Goal: Information Seeking & Learning: Learn about a topic

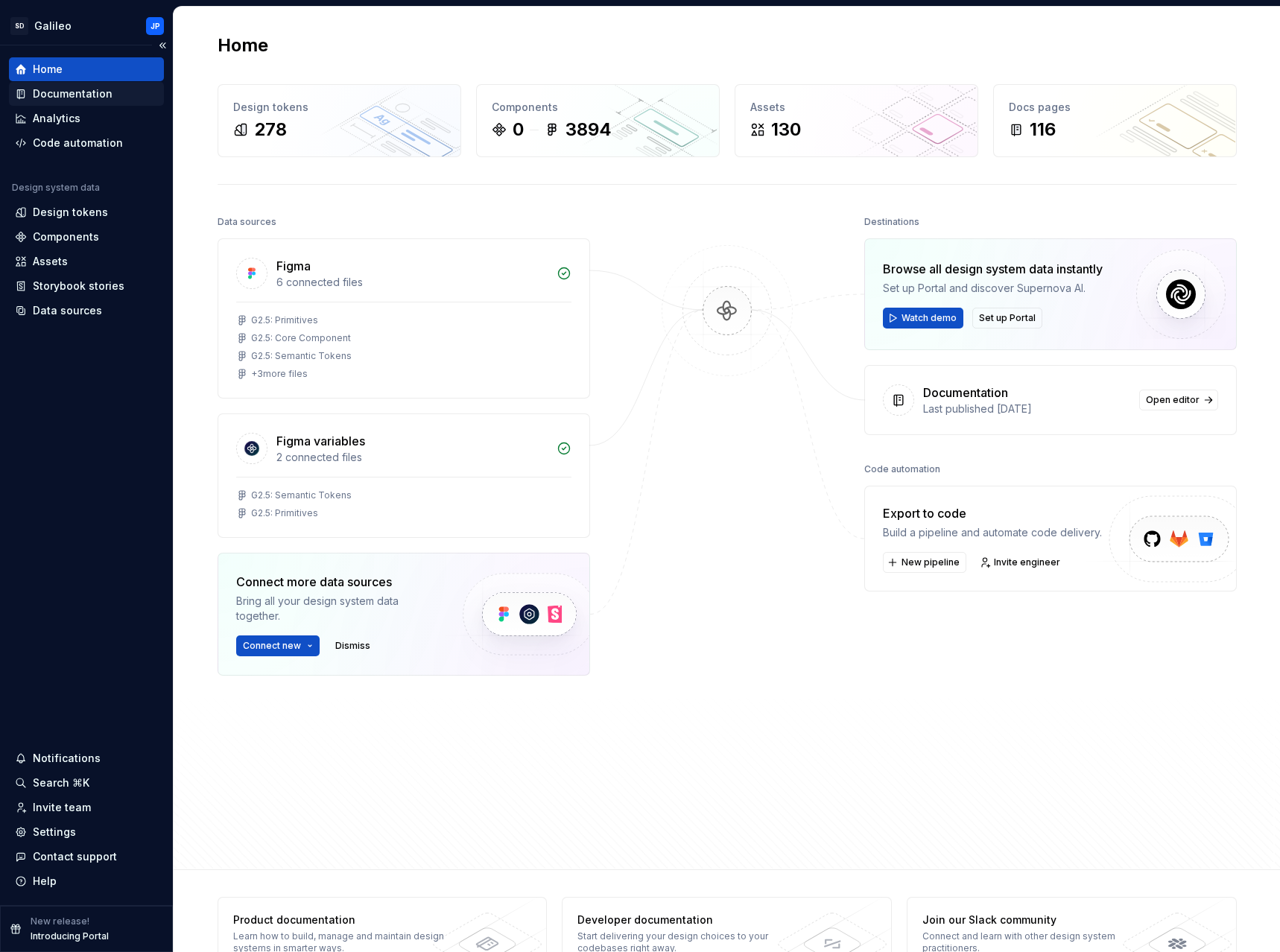
click at [68, 93] on div "Documentation" at bounding box center [73, 93] width 80 height 15
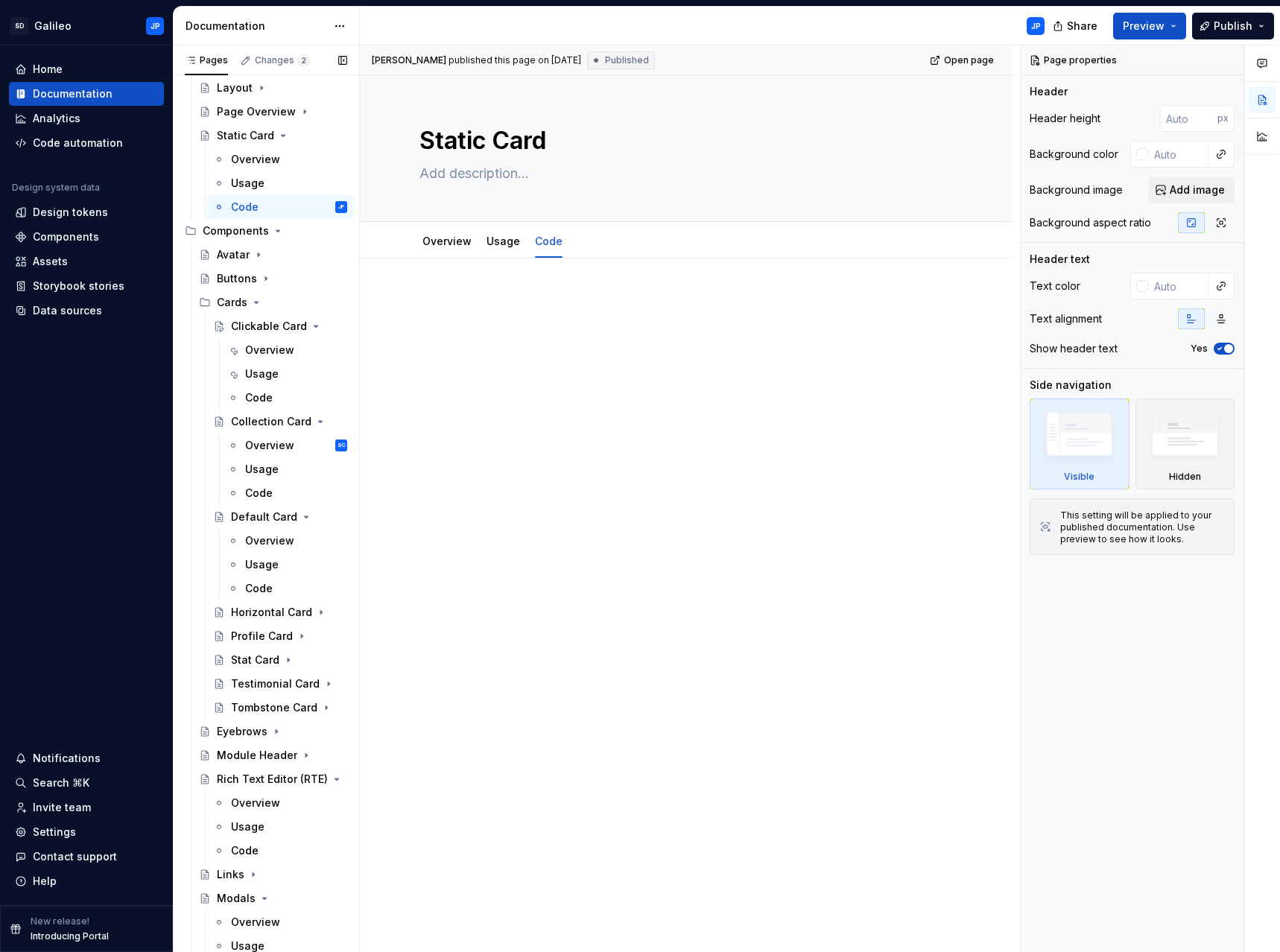
scroll to position [439, 0]
click at [260, 326] on div "Clickable Card" at bounding box center [259, 324] width 57 height 15
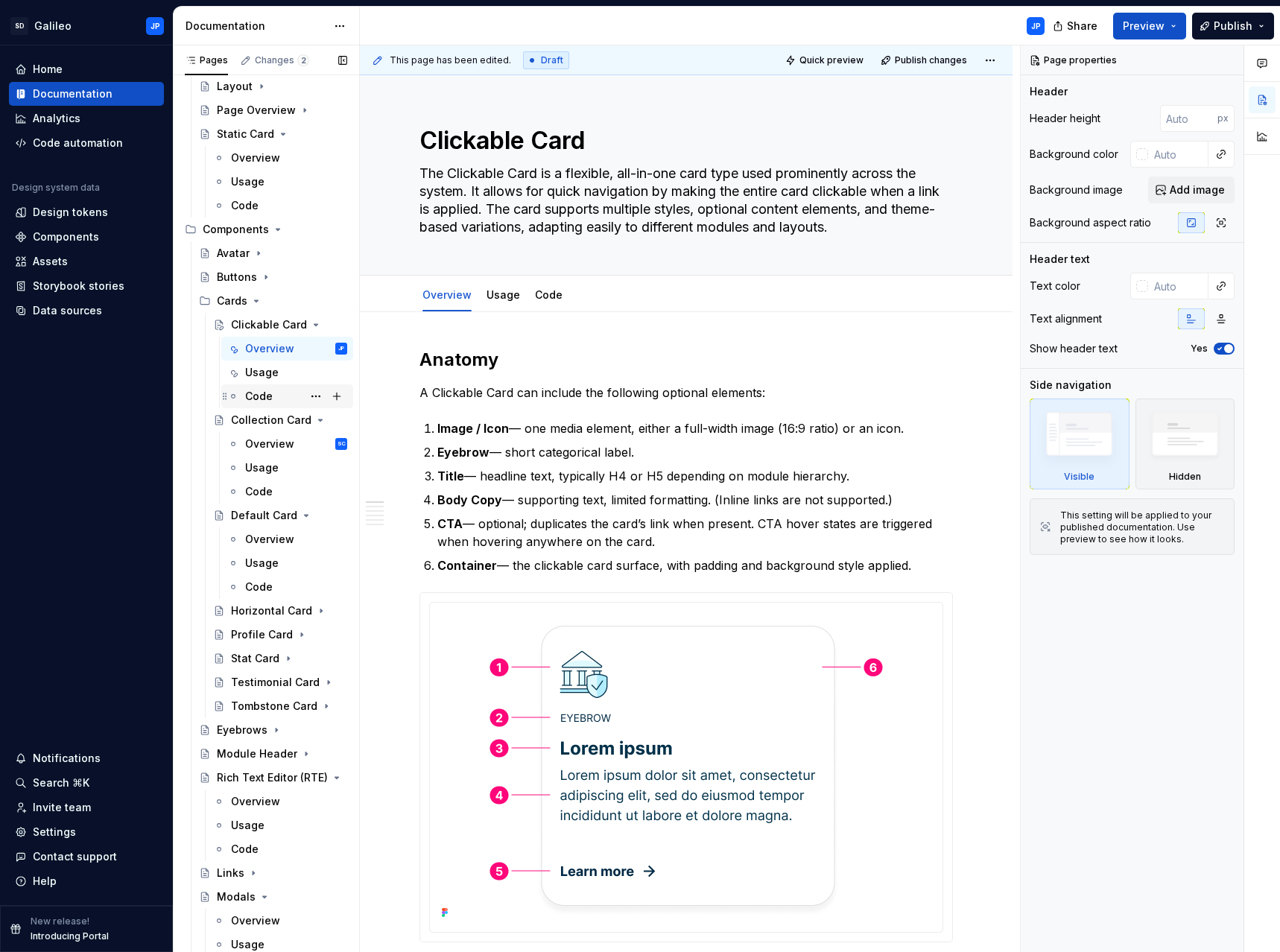
click at [270, 395] on div "Code" at bounding box center [259, 396] width 28 height 15
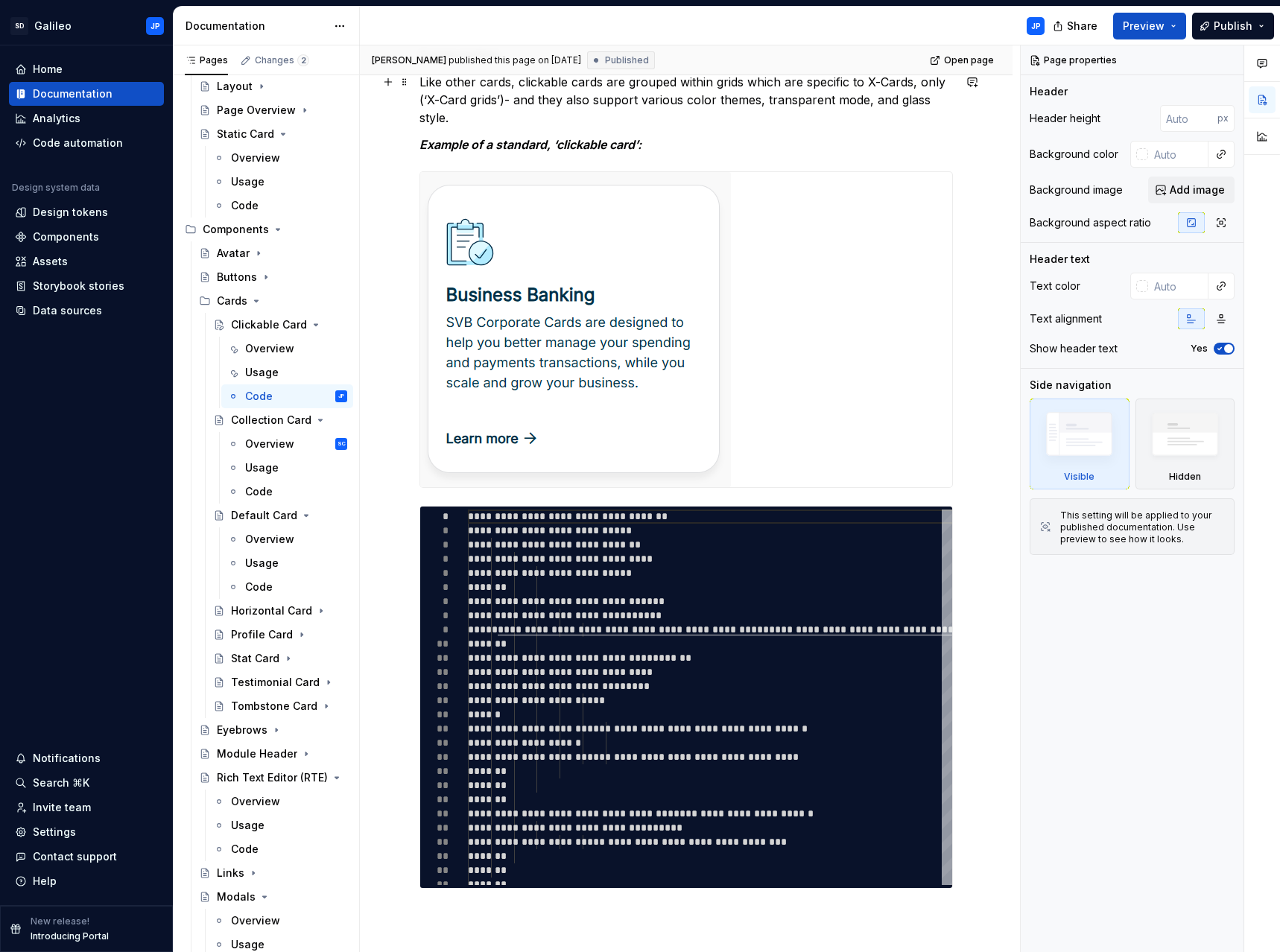
scroll to position [372, 0]
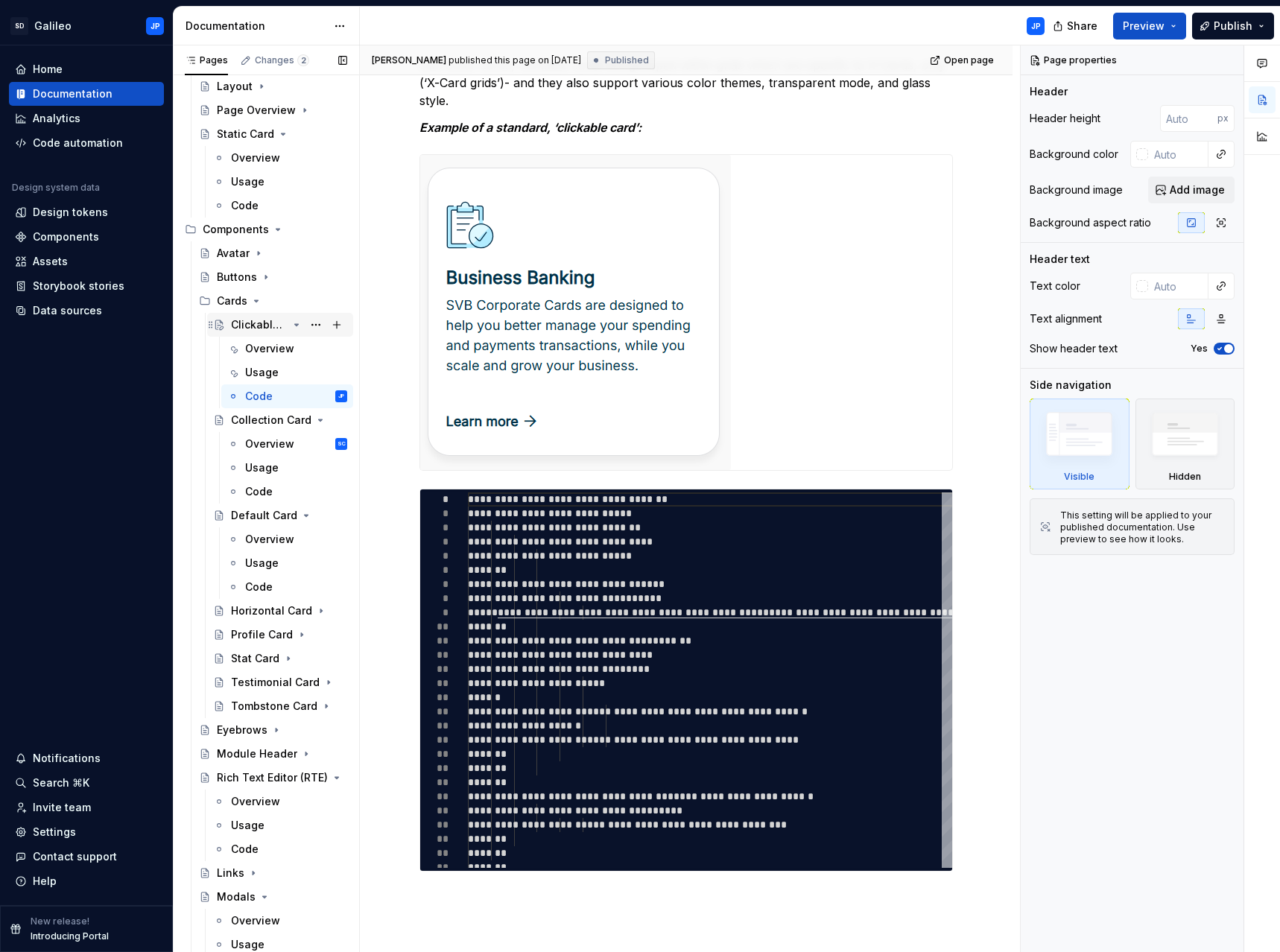
click at [295, 324] on icon "Page tree" at bounding box center [296, 325] width 4 height 2
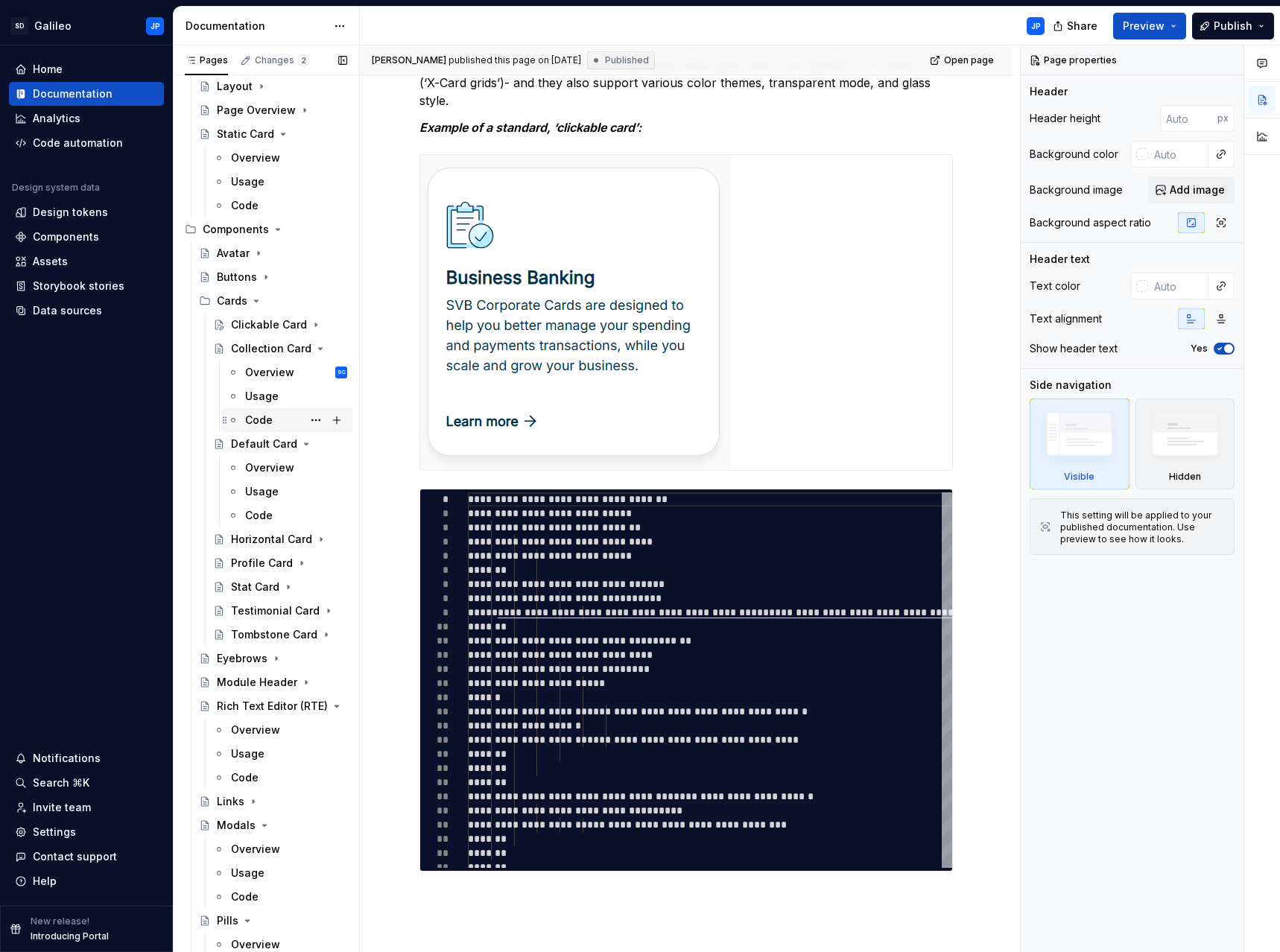
click at [261, 416] on div "Code" at bounding box center [259, 420] width 28 height 15
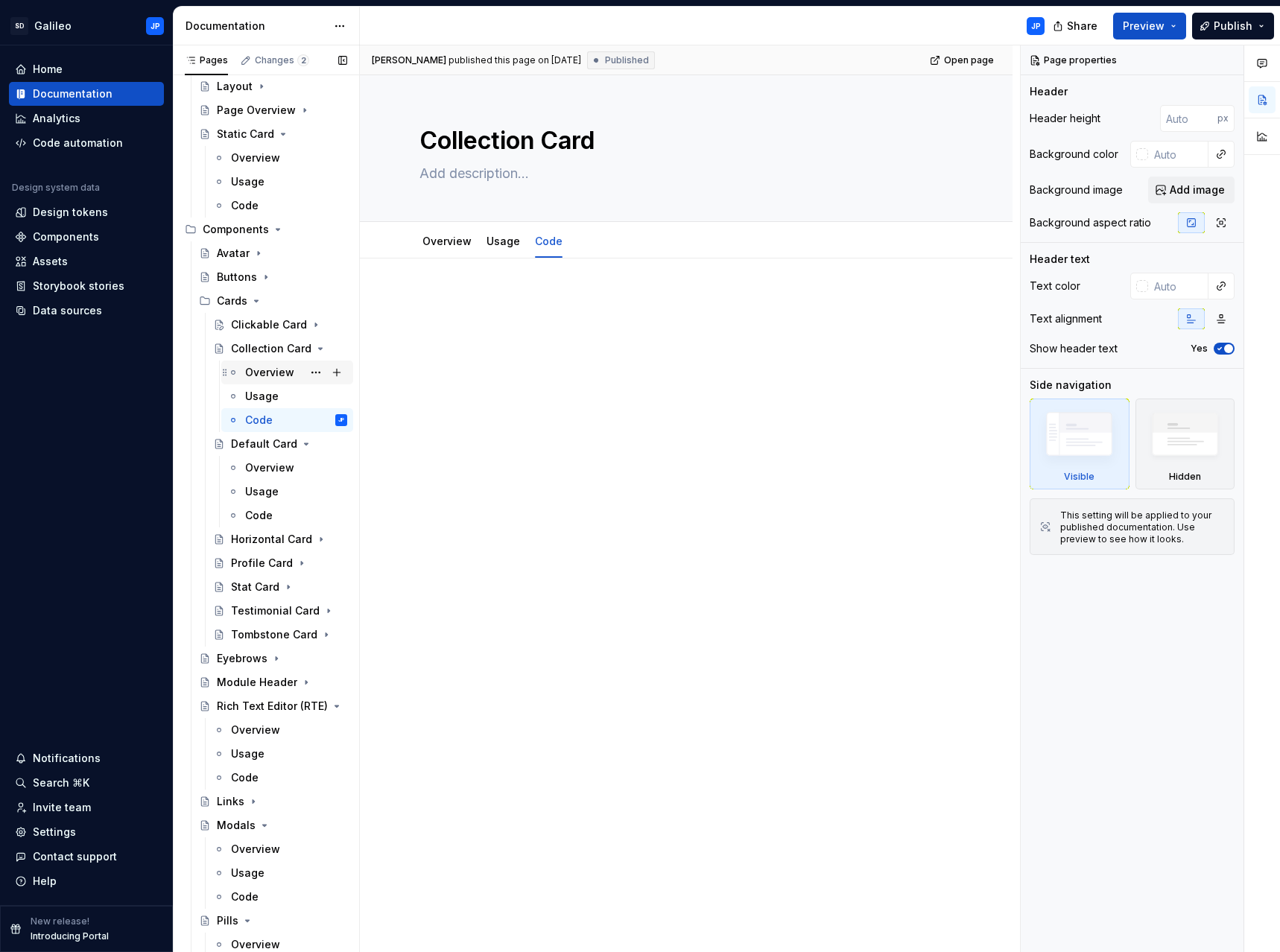
click at [261, 381] on div "Overview SC" at bounding box center [296, 372] width 102 height 21
click at [264, 463] on div "Overview" at bounding box center [270, 468] width 50 height 15
click at [245, 517] on div "Code" at bounding box center [259, 515] width 28 height 15
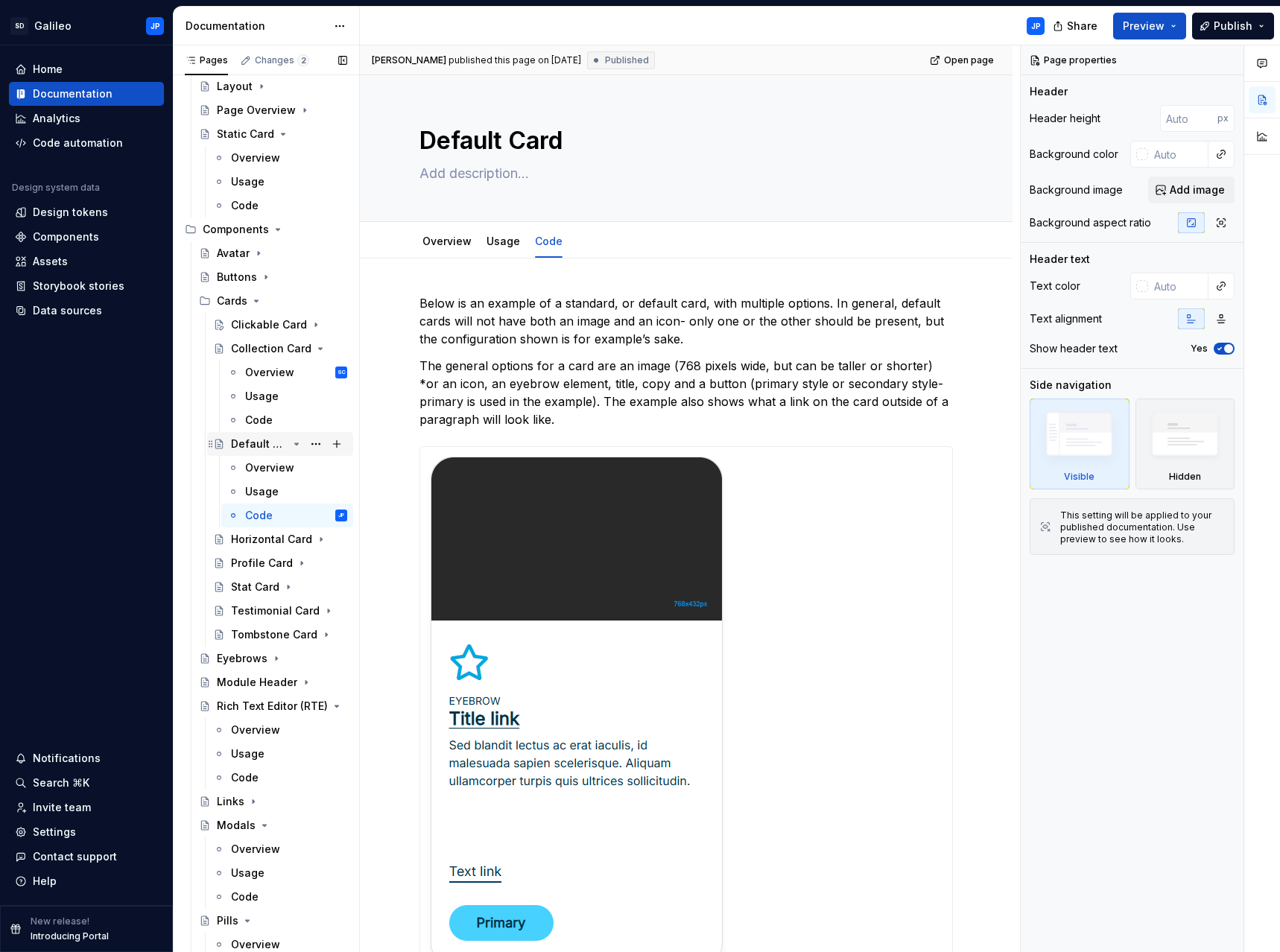
click at [291, 444] on icon "Page tree" at bounding box center [296, 444] width 12 height 12
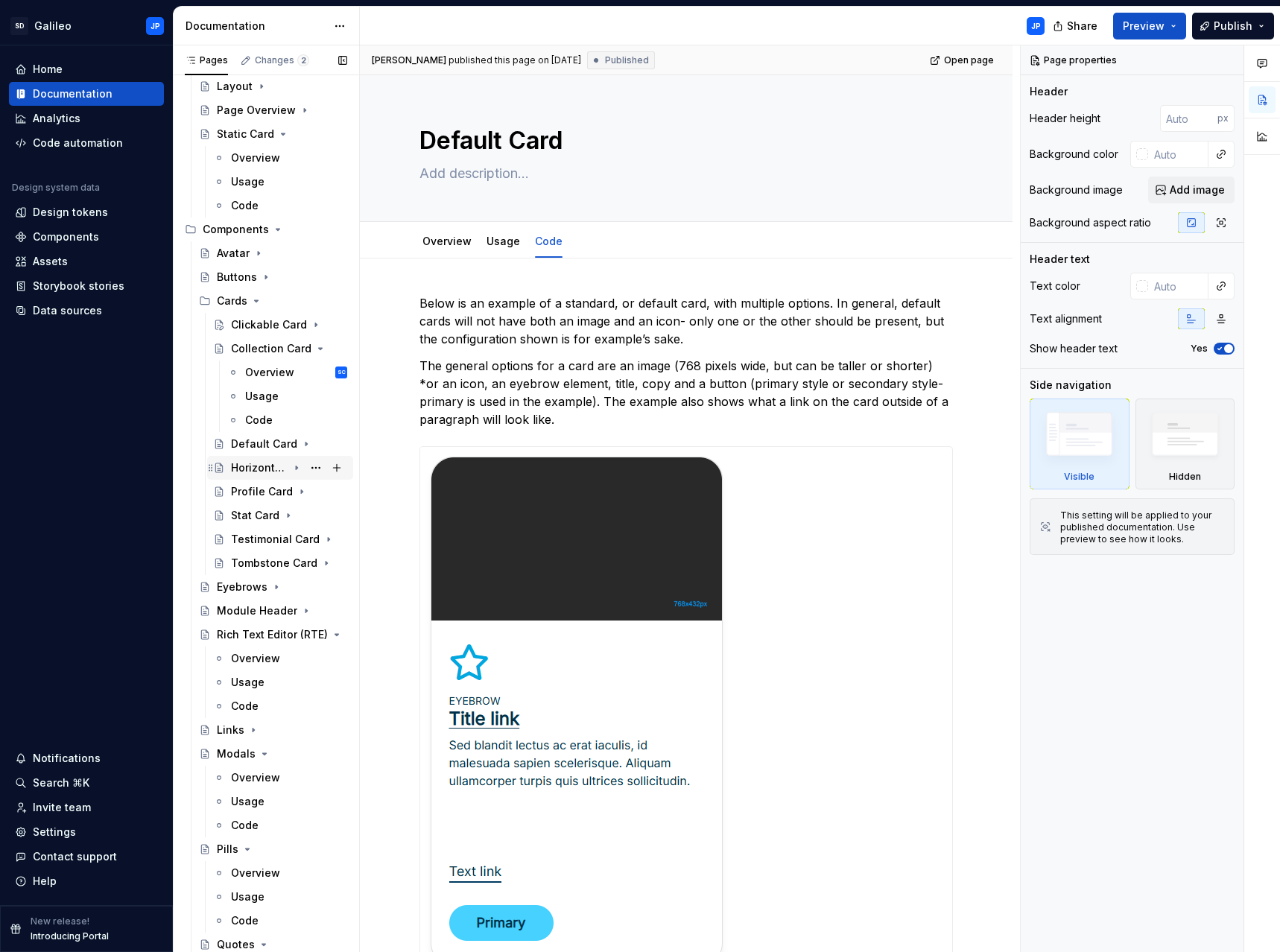
click at [258, 467] on div "Horizontal Card" at bounding box center [259, 468] width 57 height 15
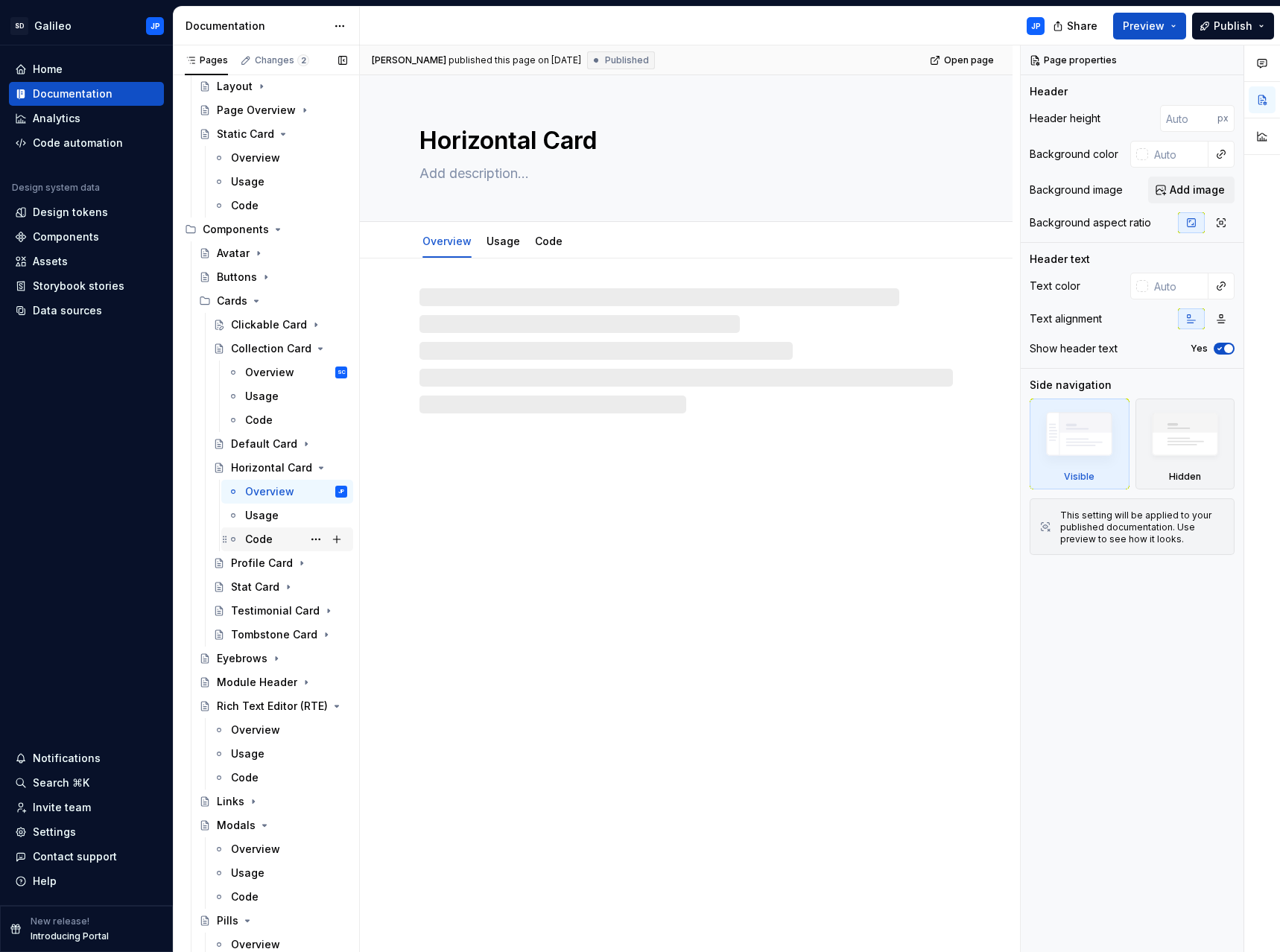
click at [260, 537] on div "Code" at bounding box center [259, 539] width 28 height 15
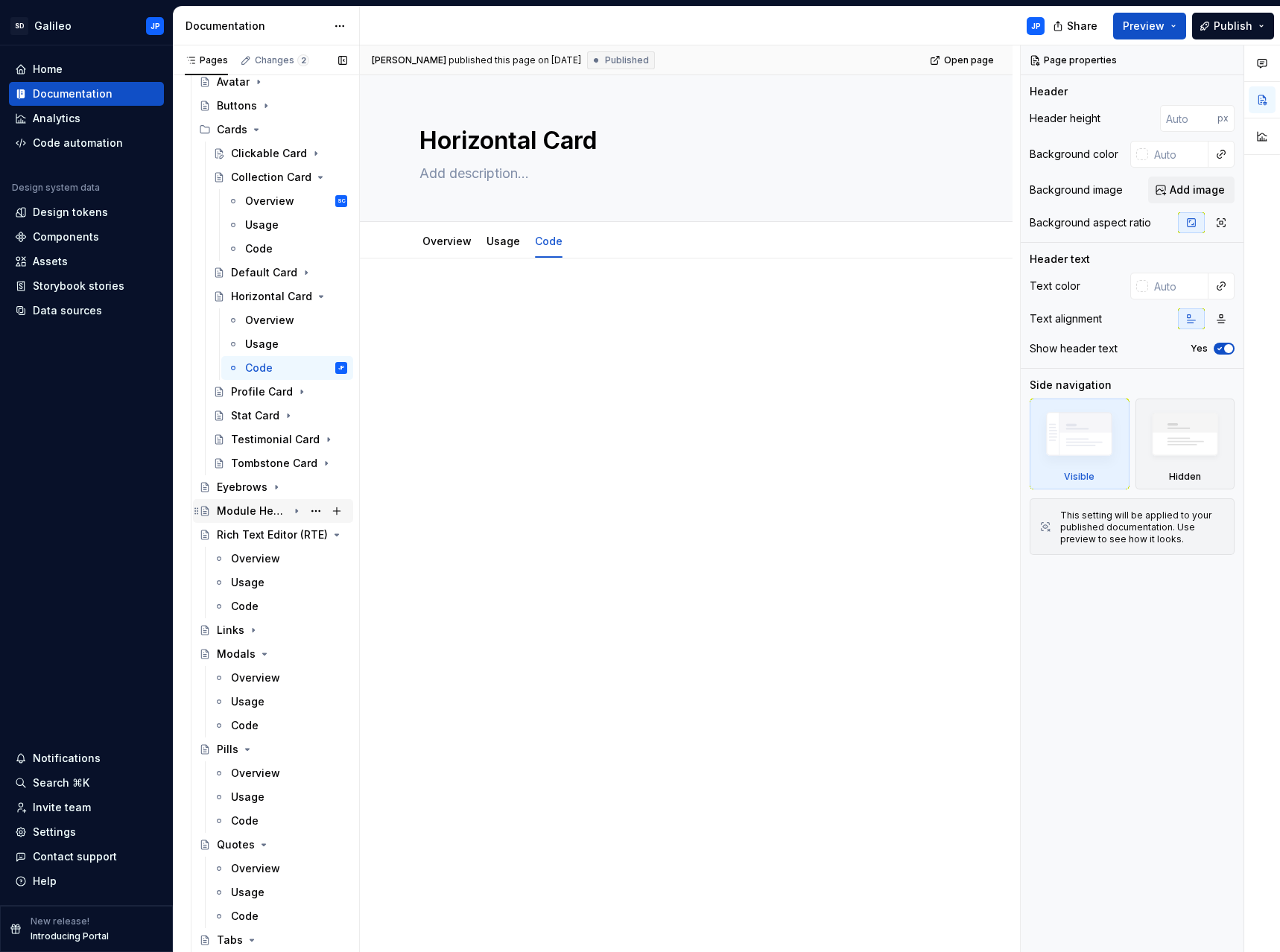
scroll to position [662, 0]
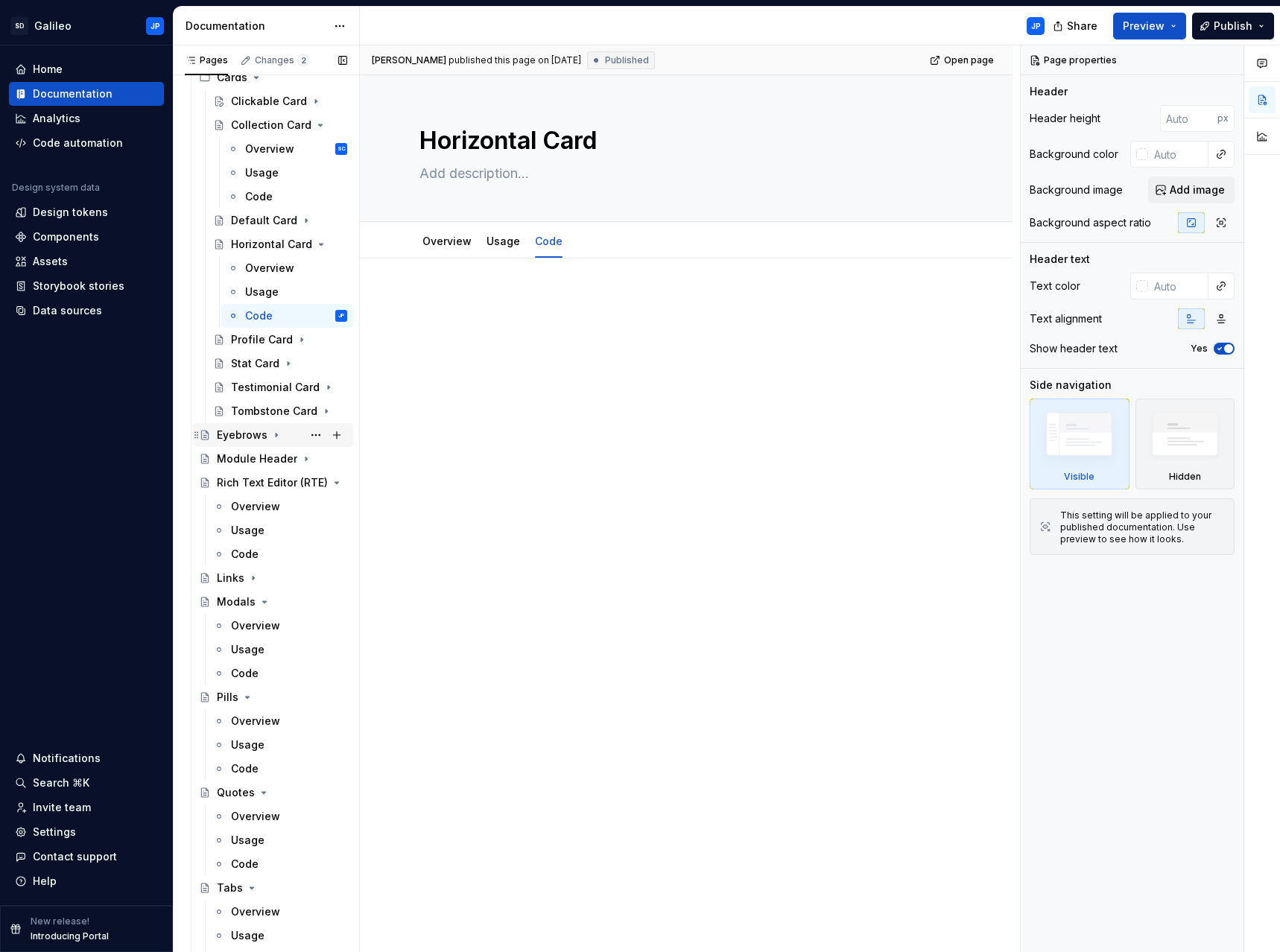
click at [276, 435] on icon "Page tree" at bounding box center [276, 434] width 12 height 12
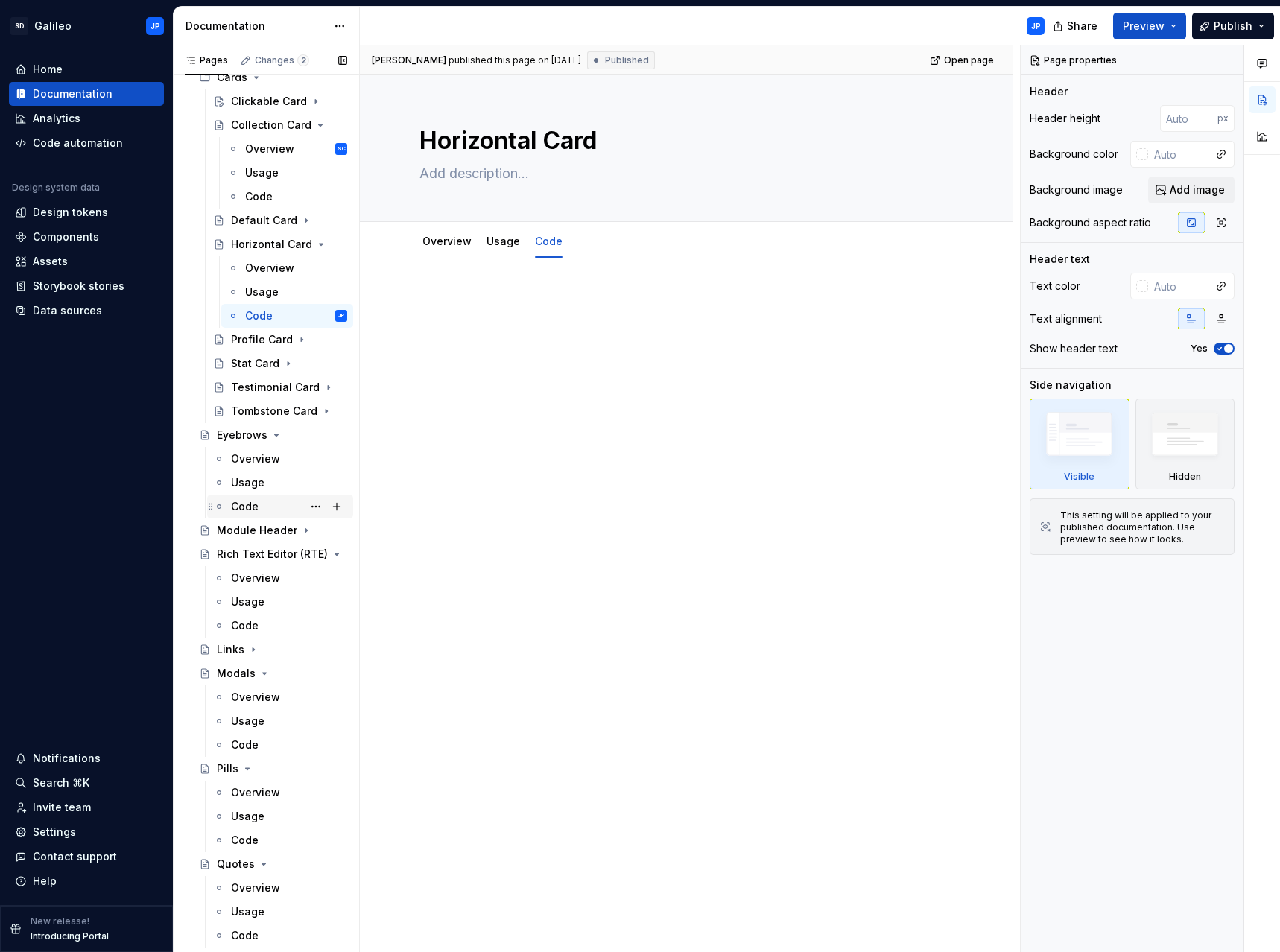
click at [243, 510] on div "Code" at bounding box center [244, 506] width 28 height 15
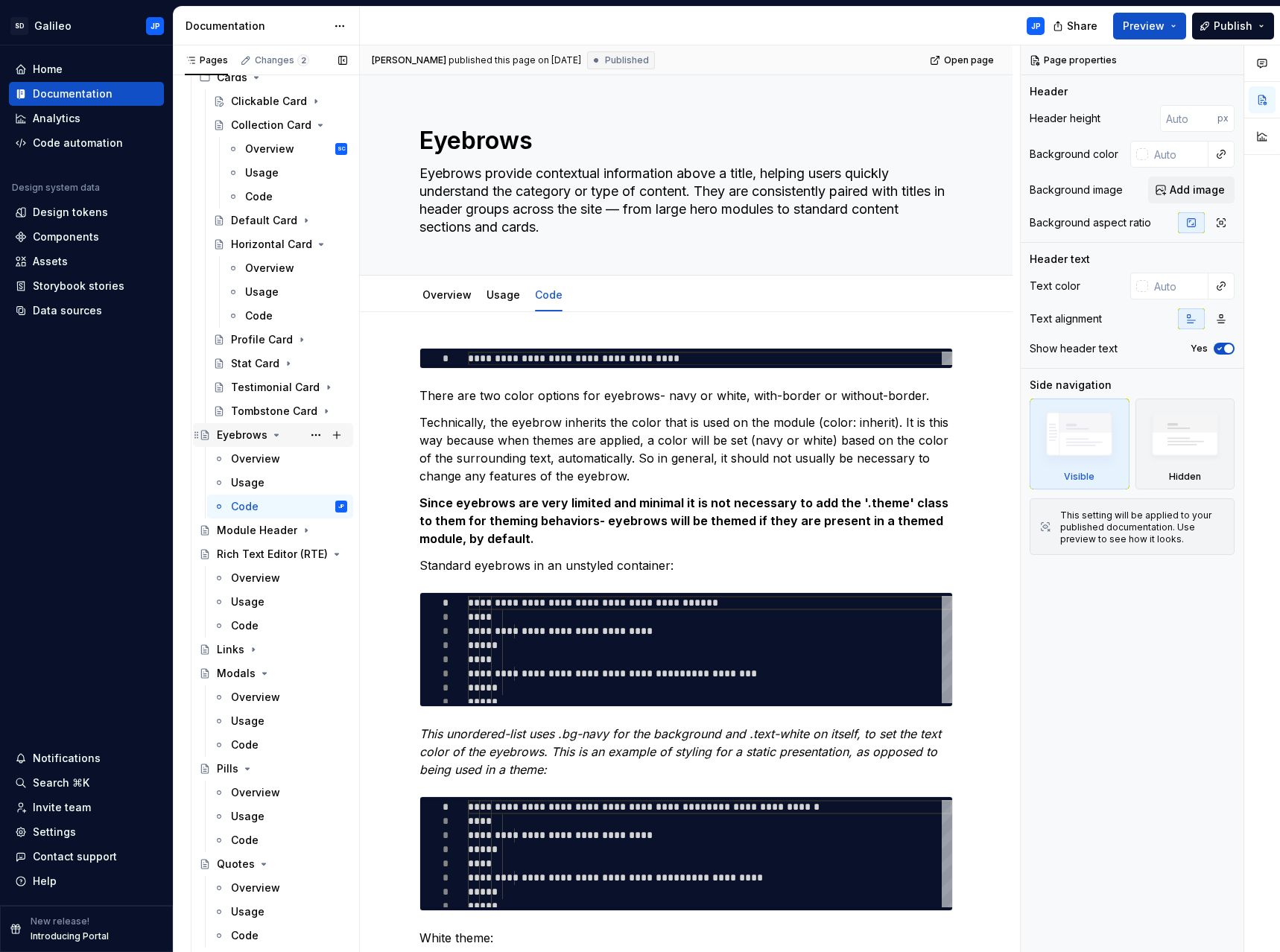
click at [273, 434] on icon "Page tree" at bounding box center [276, 434] width 12 height 12
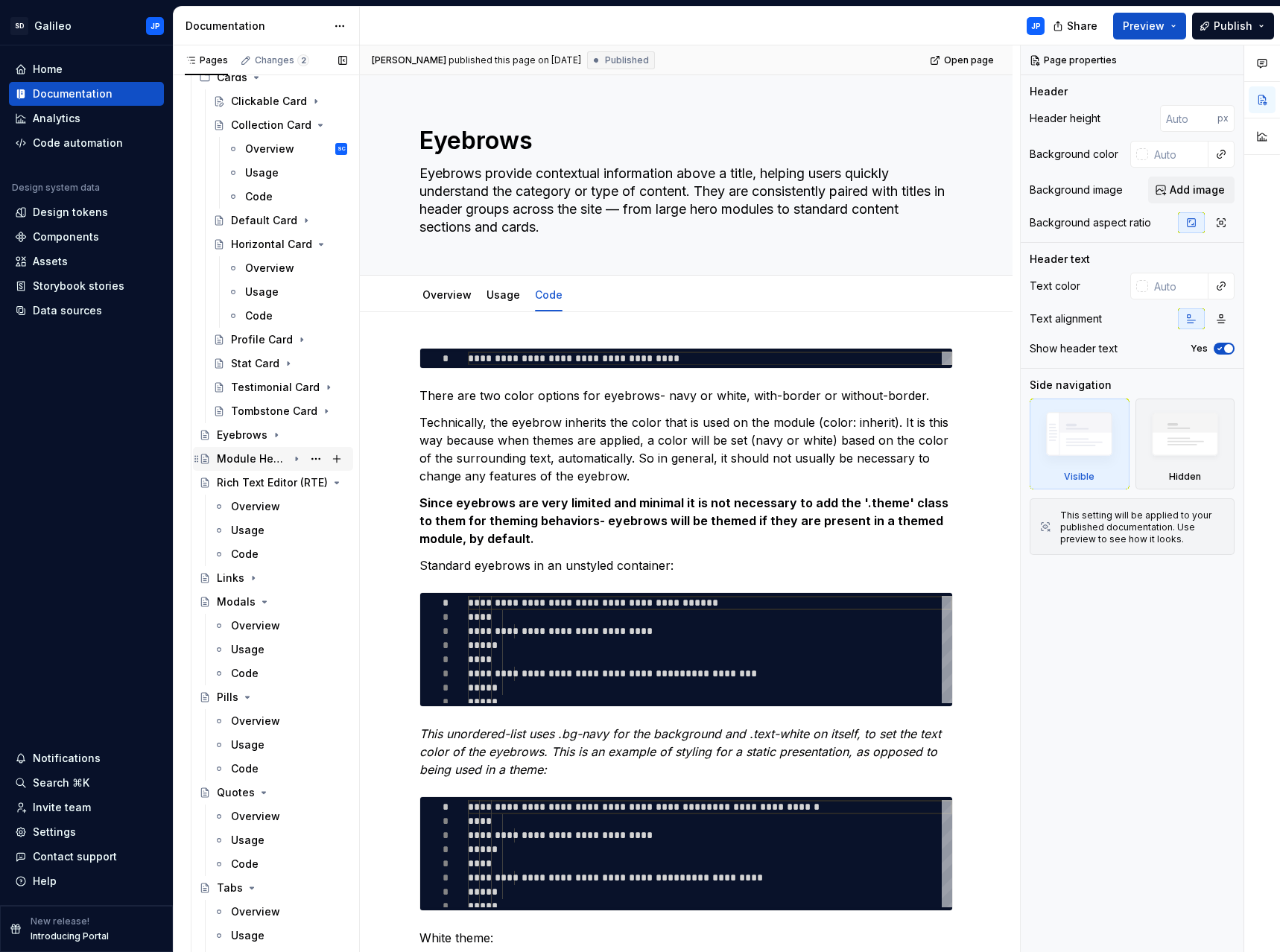
click at [291, 456] on icon "Page tree" at bounding box center [296, 458] width 12 height 12
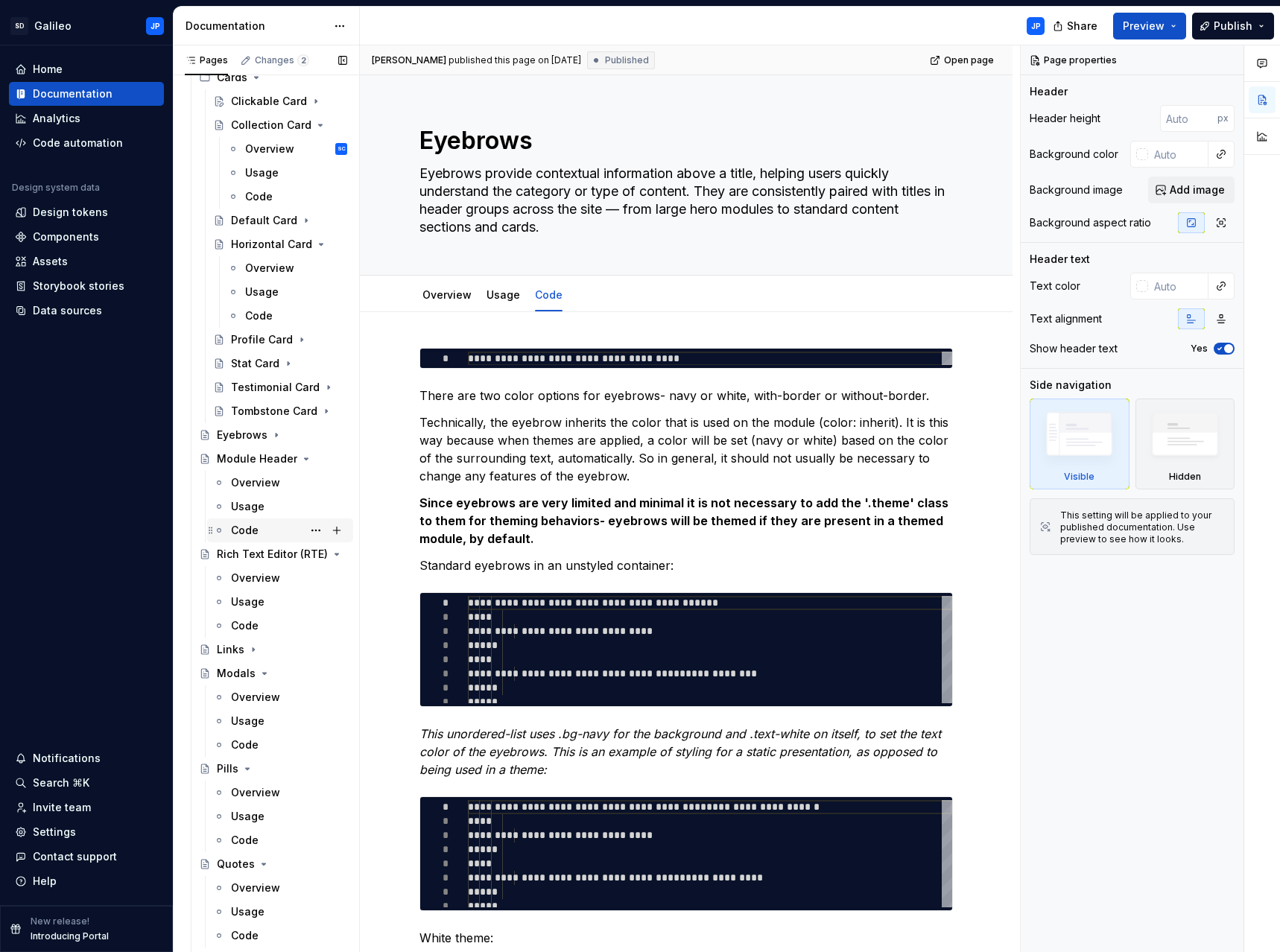
click at [244, 528] on div "Code" at bounding box center [244, 530] width 28 height 15
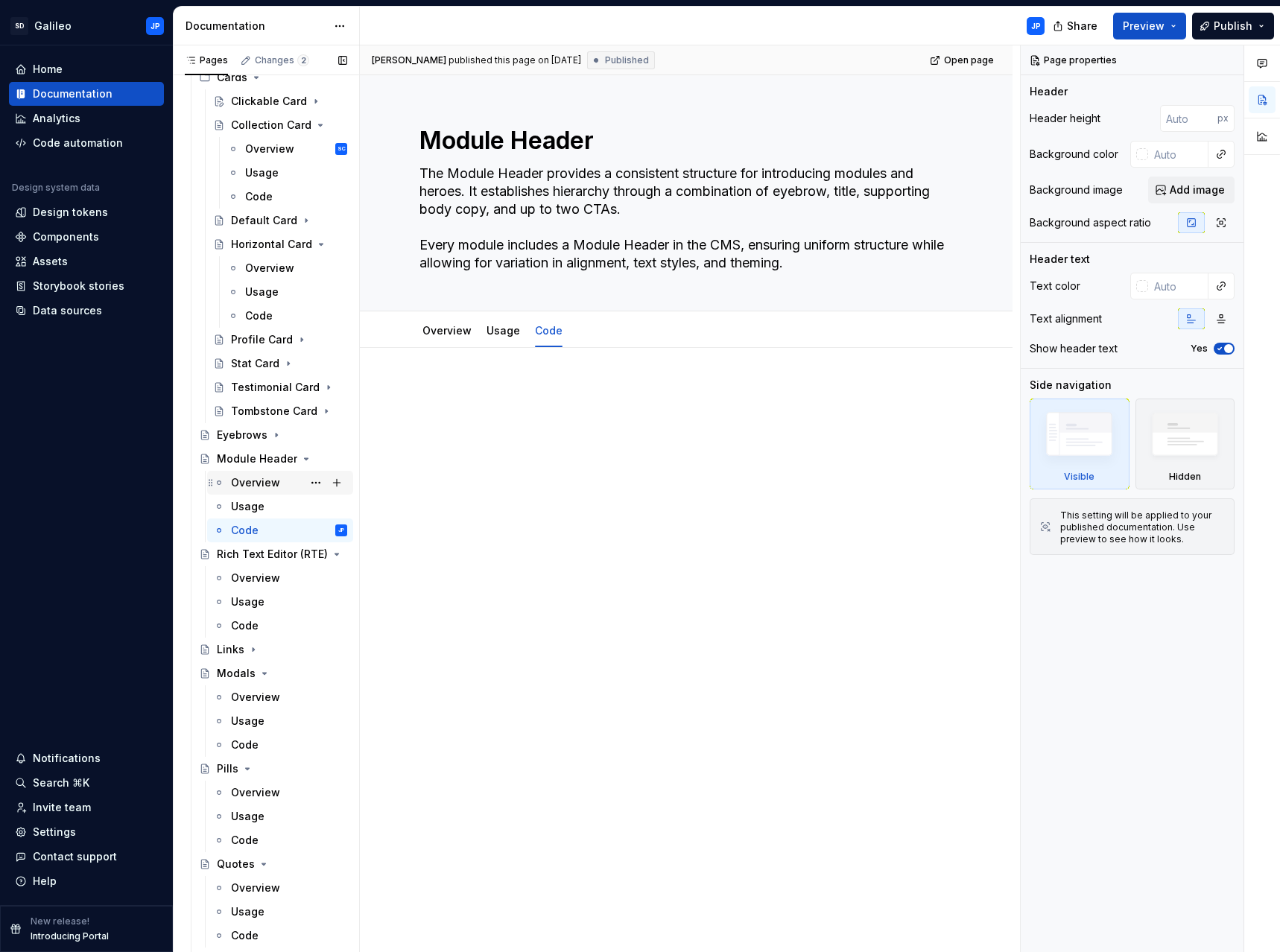
click at [265, 483] on div "Overview" at bounding box center [256, 482] width 50 height 15
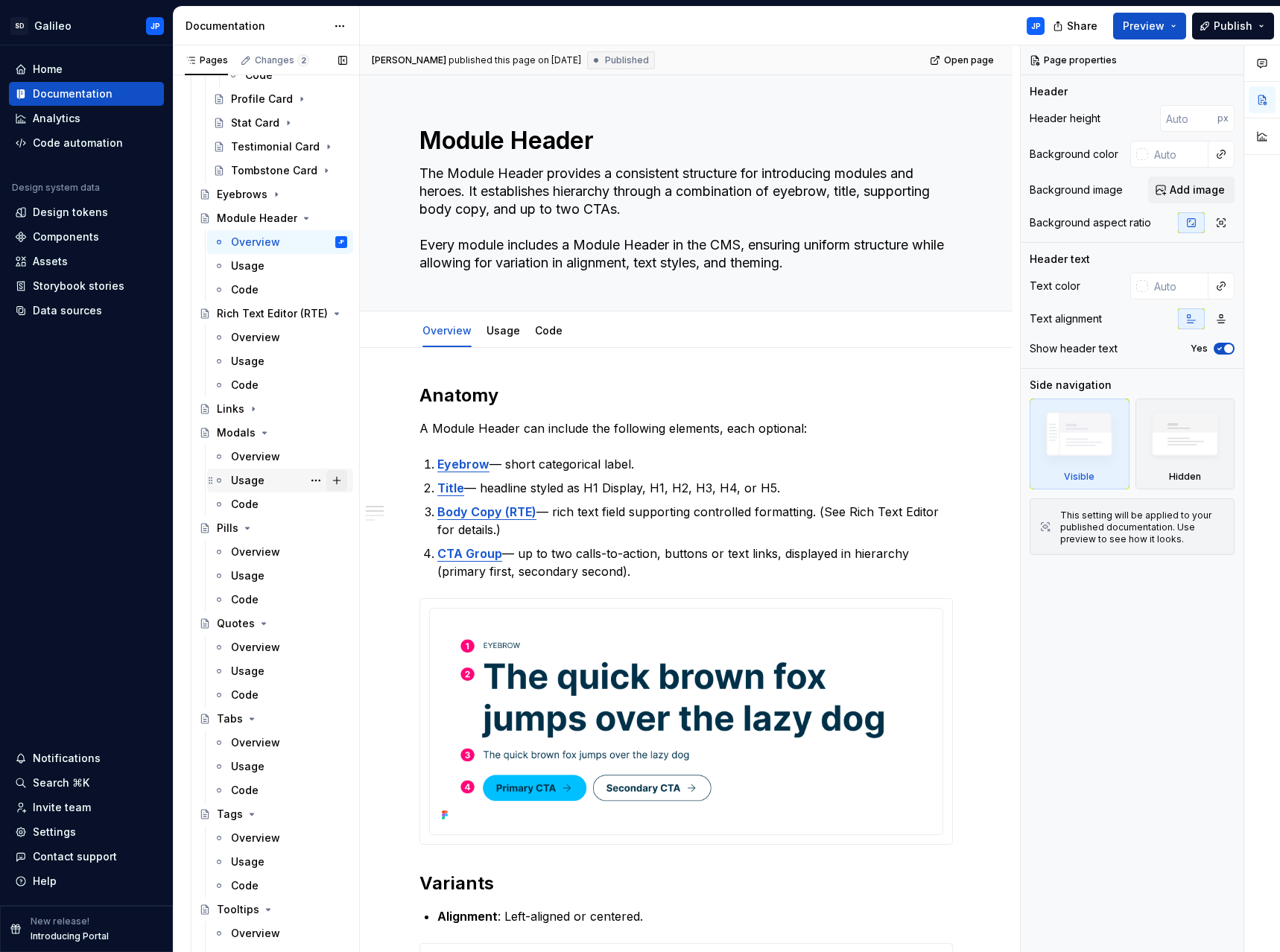
scroll to position [961, 0]
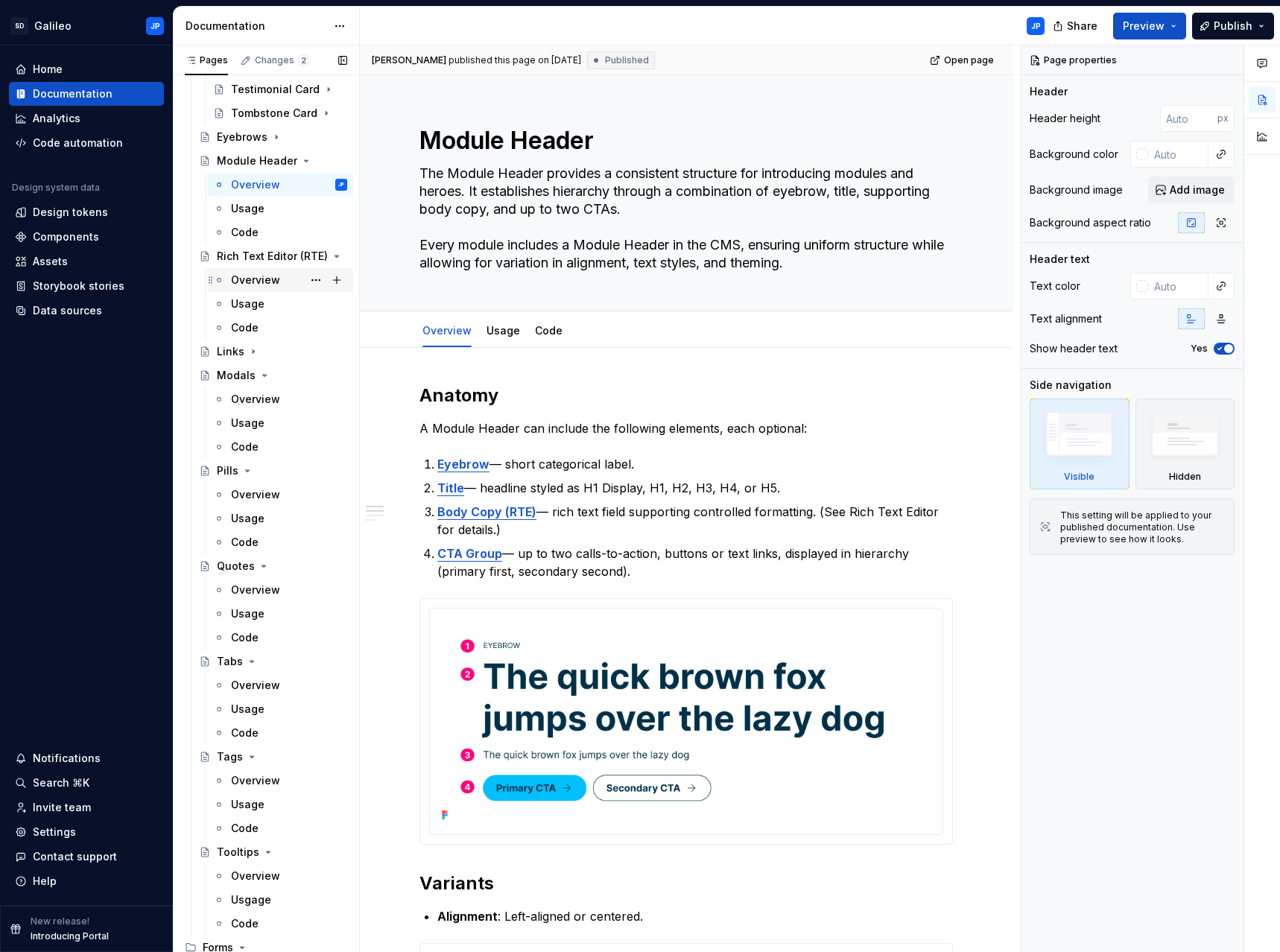
click at [253, 277] on div "Overview" at bounding box center [256, 280] width 50 height 15
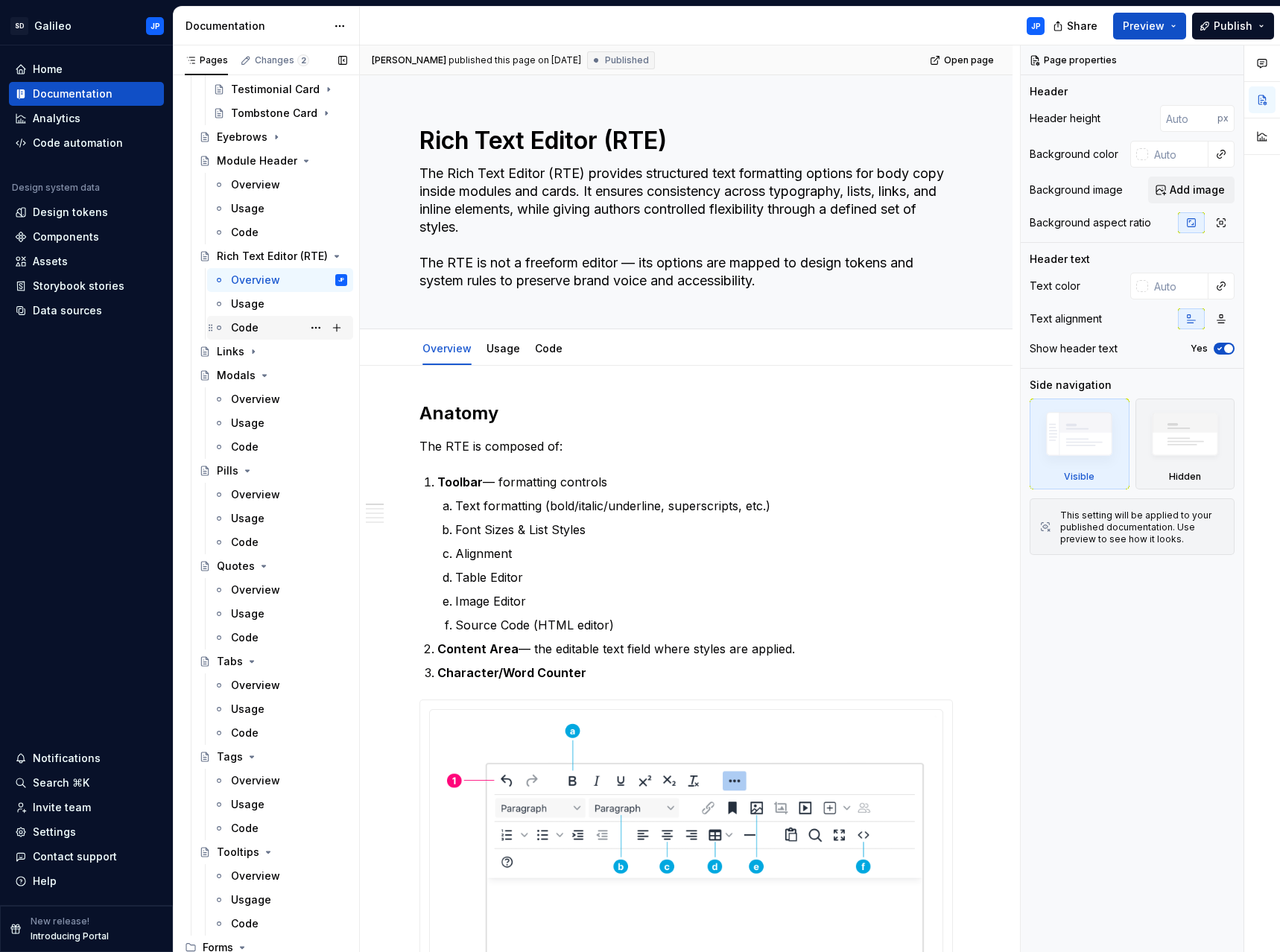
click at [248, 327] on div "Code" at bounding box center [244, 327] width 28 height 15
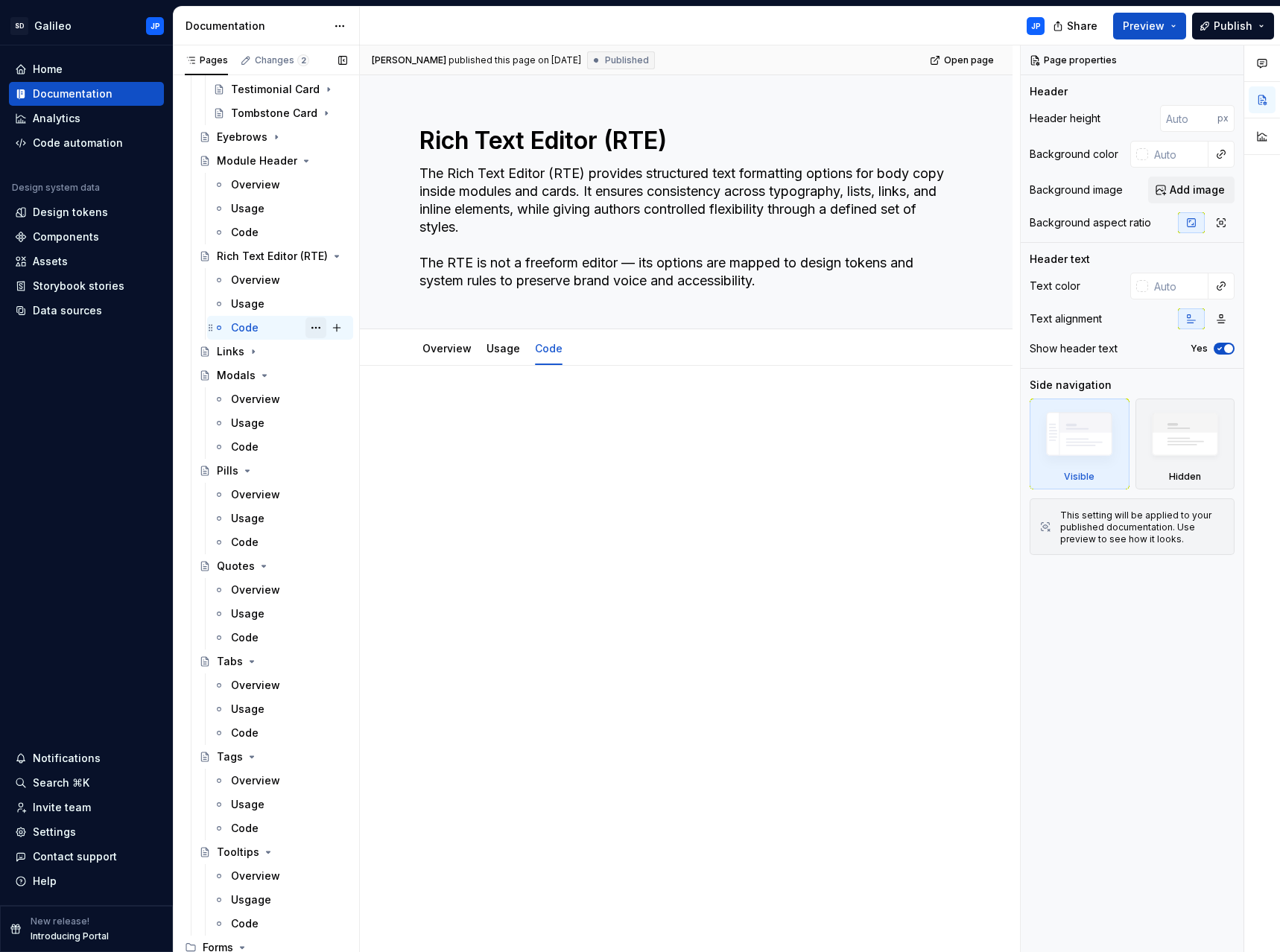
click at [310, 325] on button "Page tree" at bounding box center [316, 327] width 21 height 21
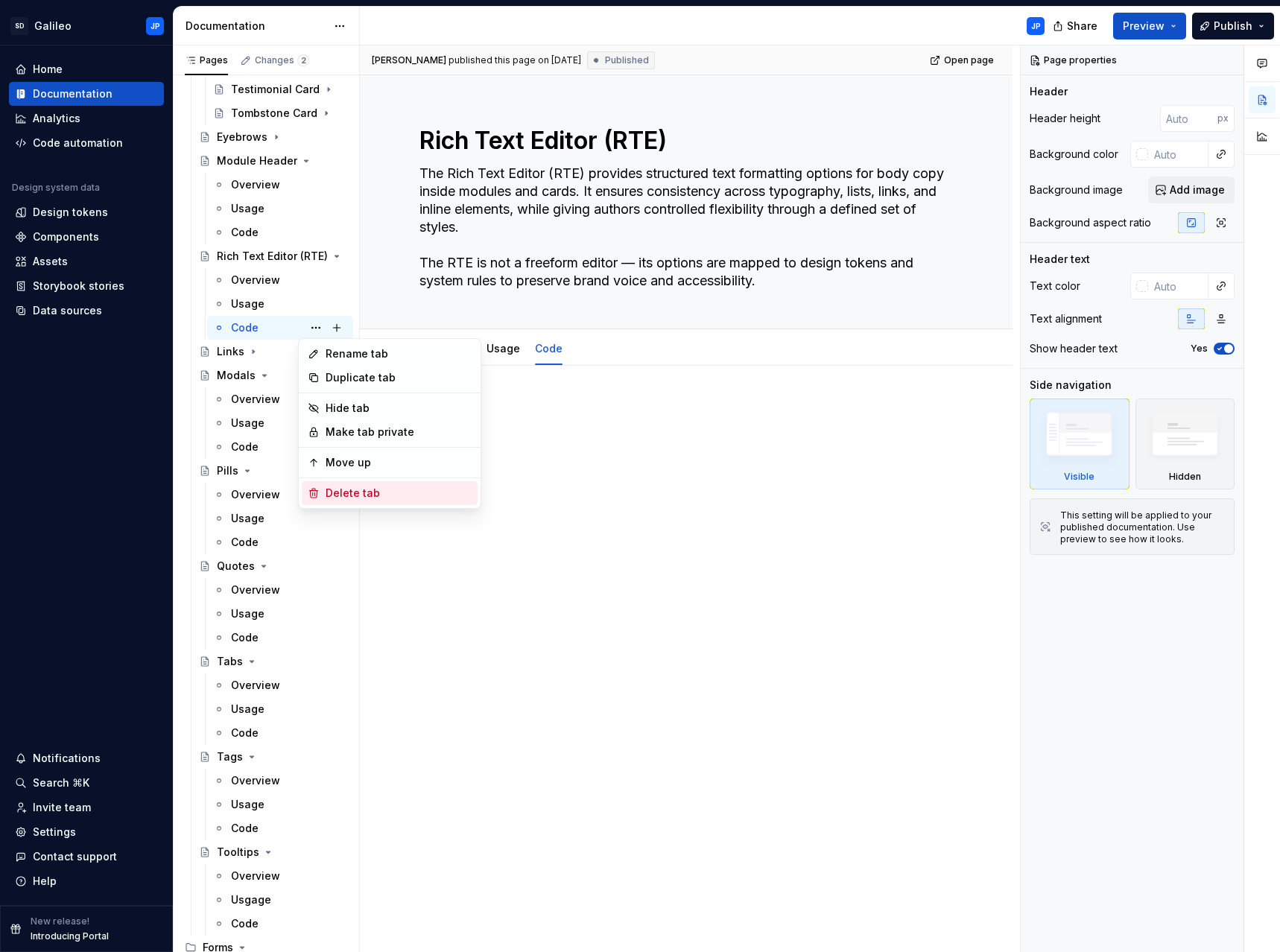
click at [337, 494] on div "Delete tab" at bounding box center [398, 493] width 146 height 15
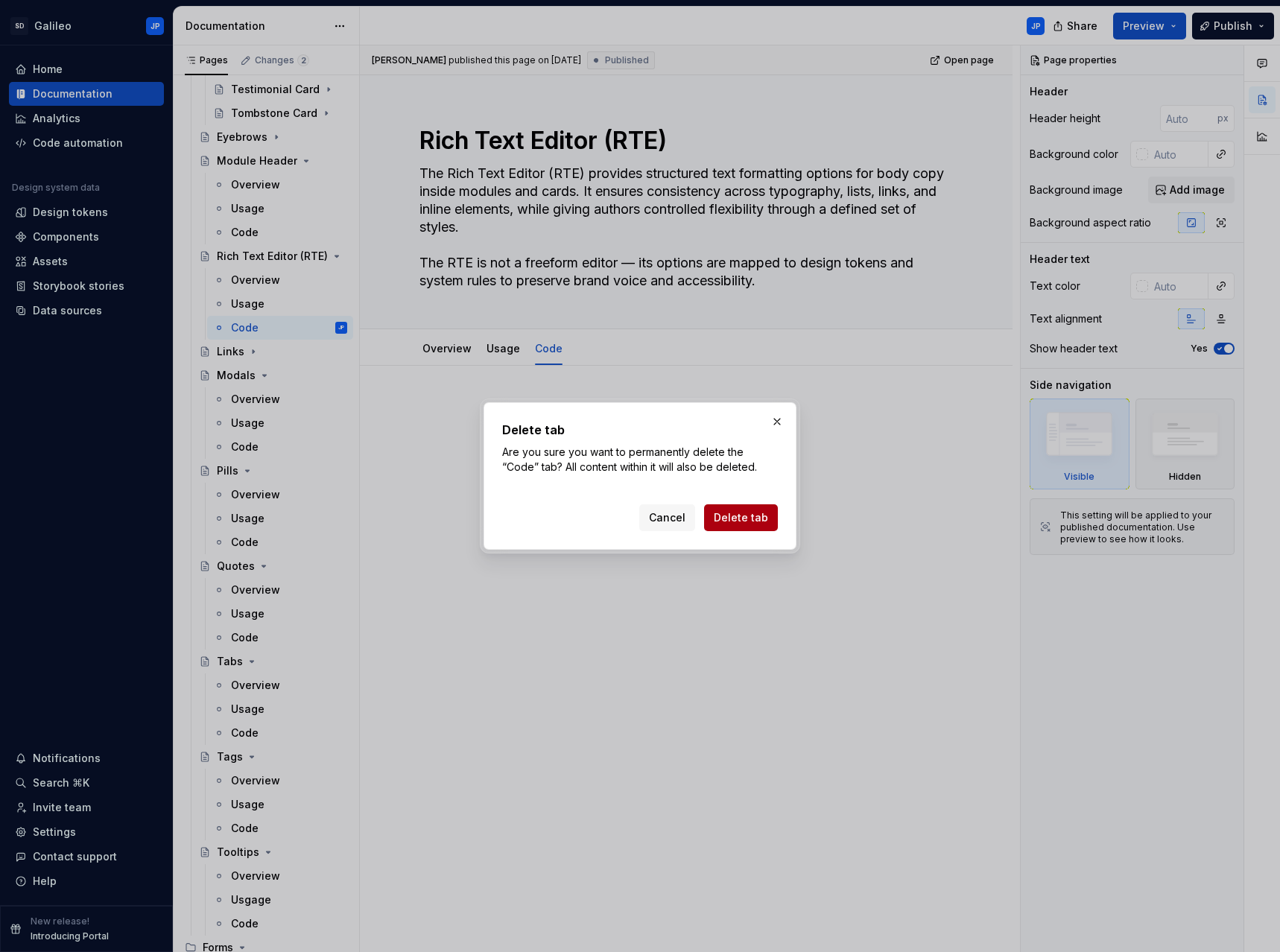
click at [744, 517] on span "Delete tab" at bounding box center [741, 518] width 54 height 15
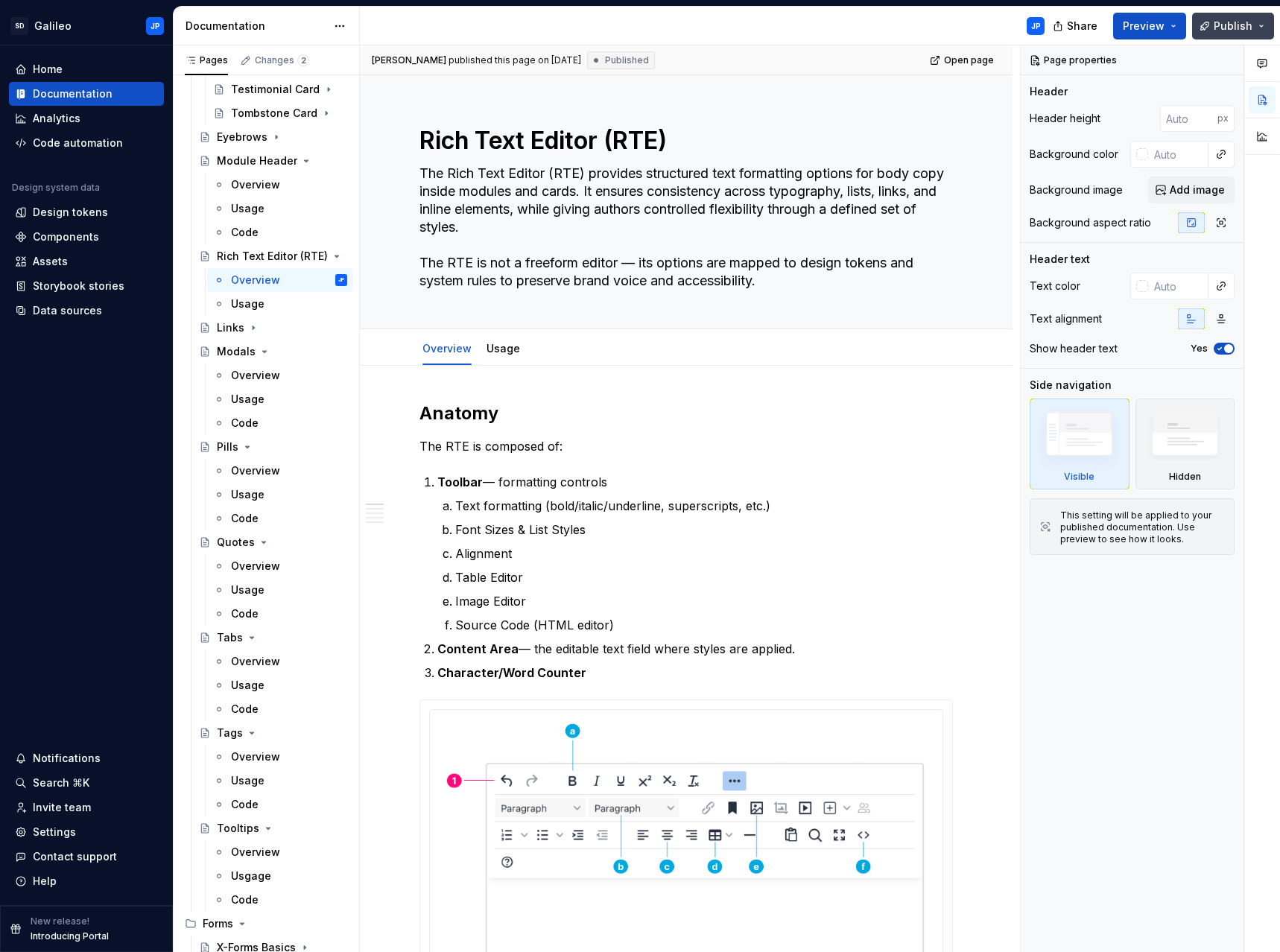
click at [1262, 27] on button "Publish" at bounding box center [1233, 26] width 82 height 27
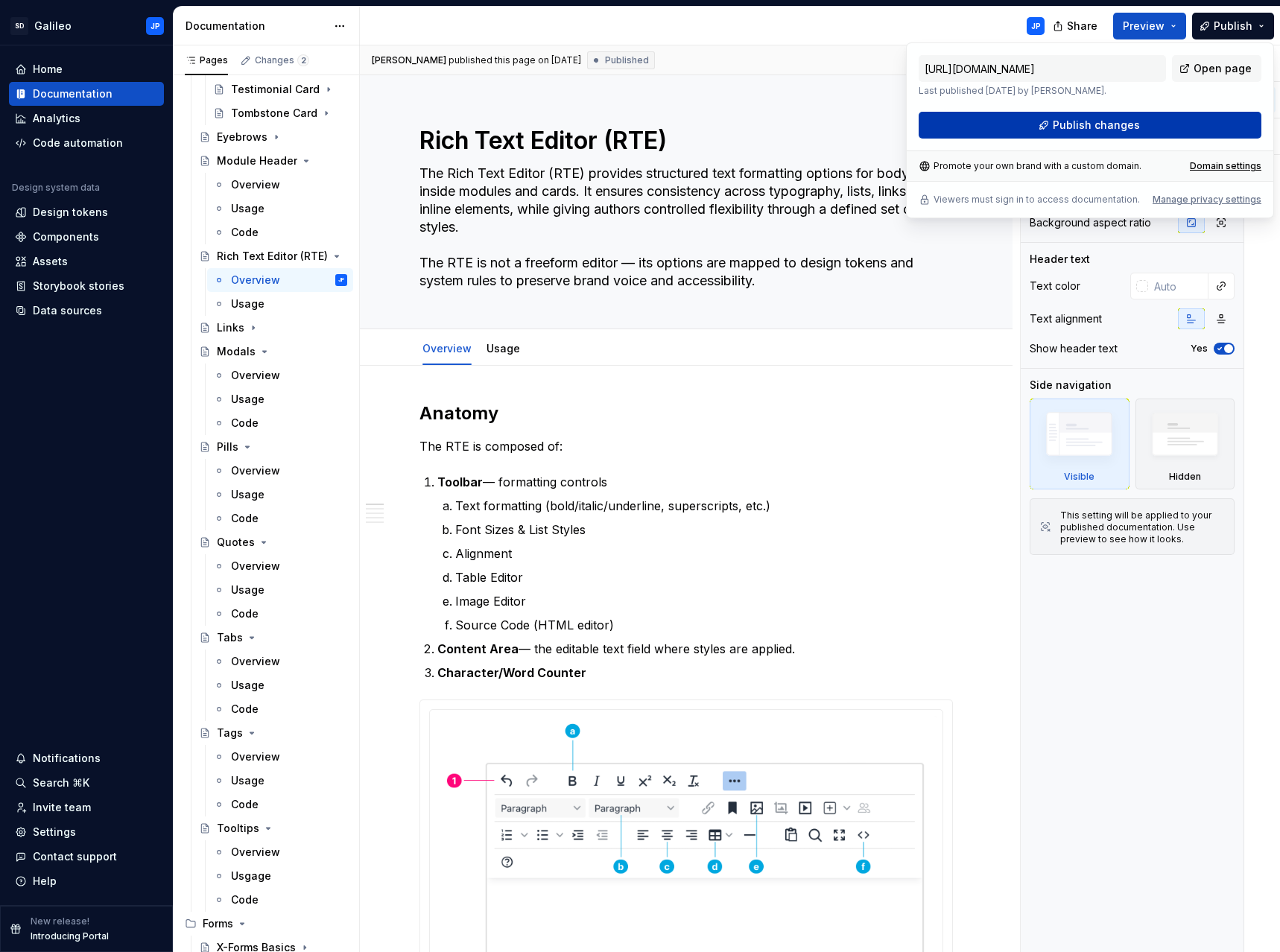
click at [1092, 128] on span "Publish changes" at bounding box center [1096, 125] width 87 height 15
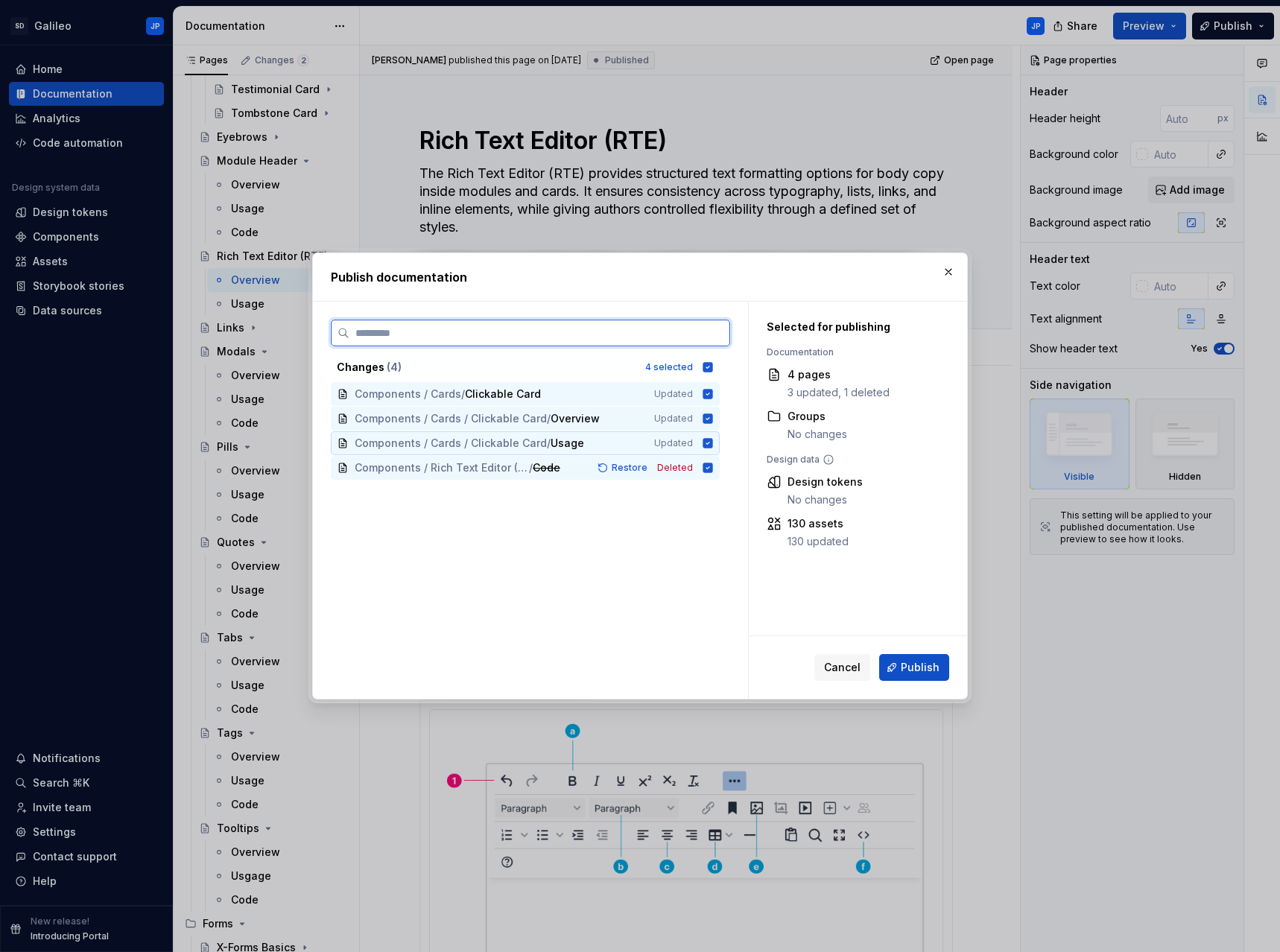
click at [707, 444] on icon at bounding box center [707, 443] width 12 height 12
click at [708, 418] on icon at bounding box center [707, 418] width 12 height 12
click at [707, 395] on icon at bounding box center [707, 394] width 12 height 12
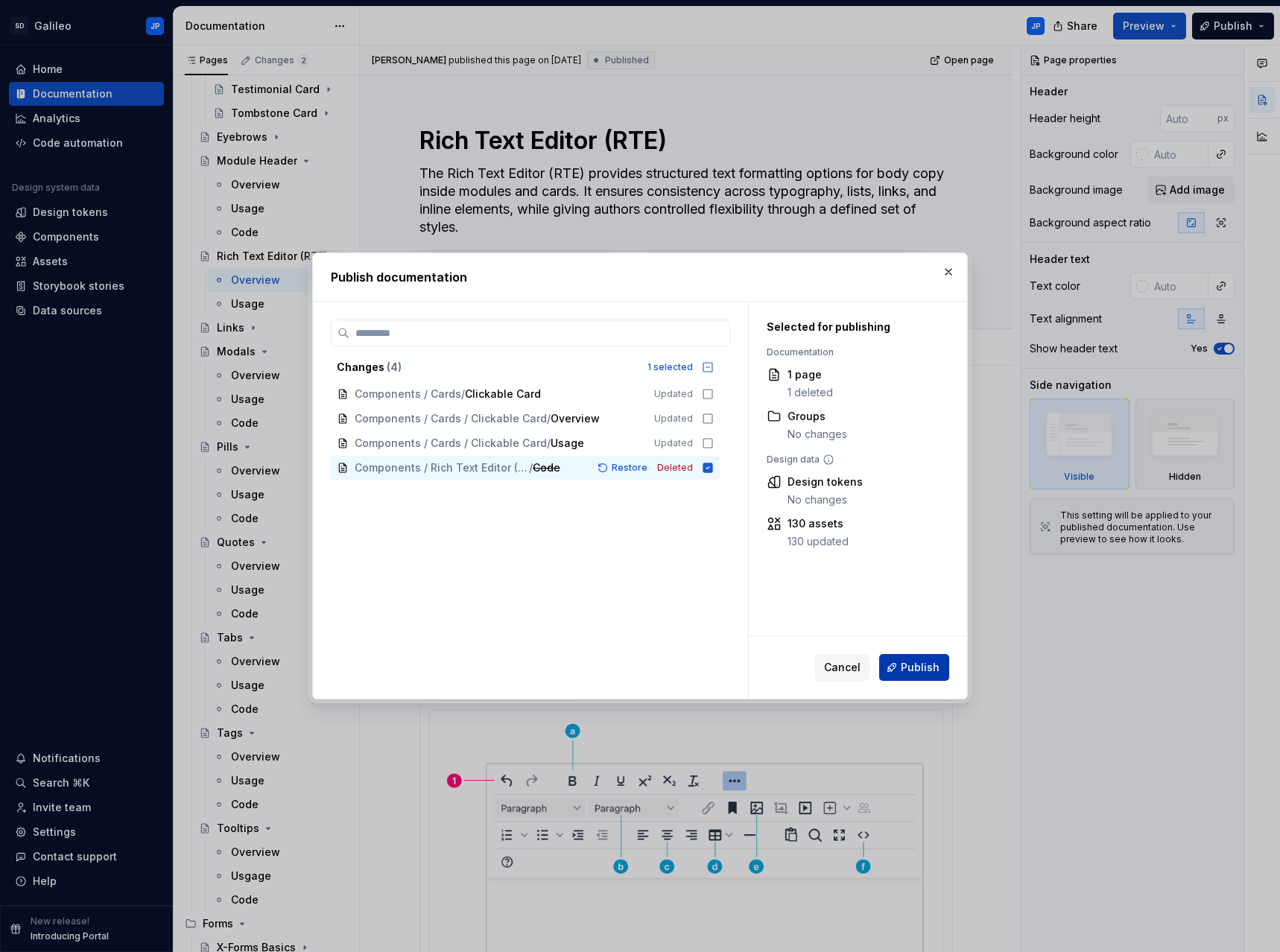
click at [915, 660] on button "Publish" at bounding box center [914, 668] width 70 height 27
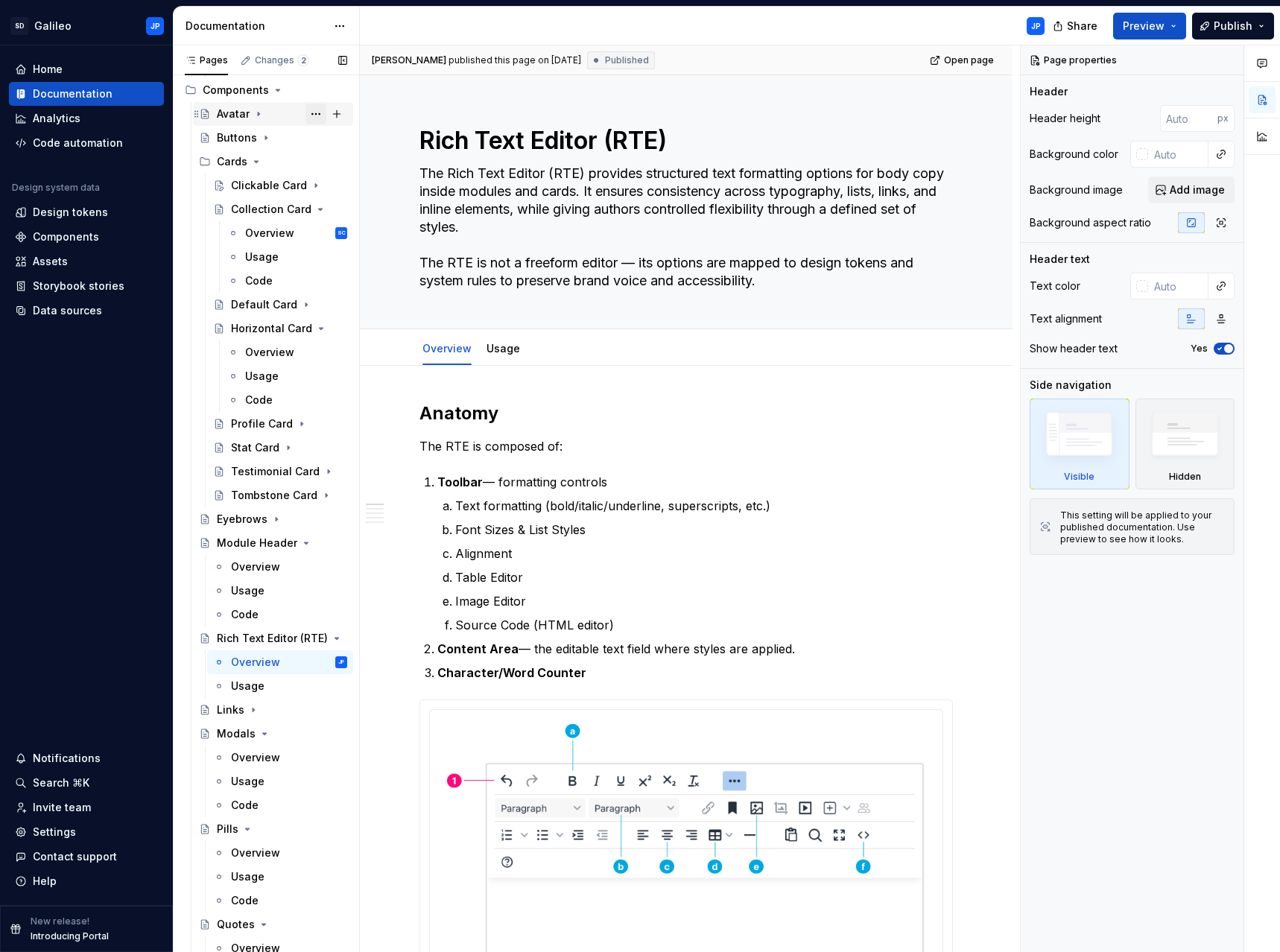
scroll to position [637, 0]
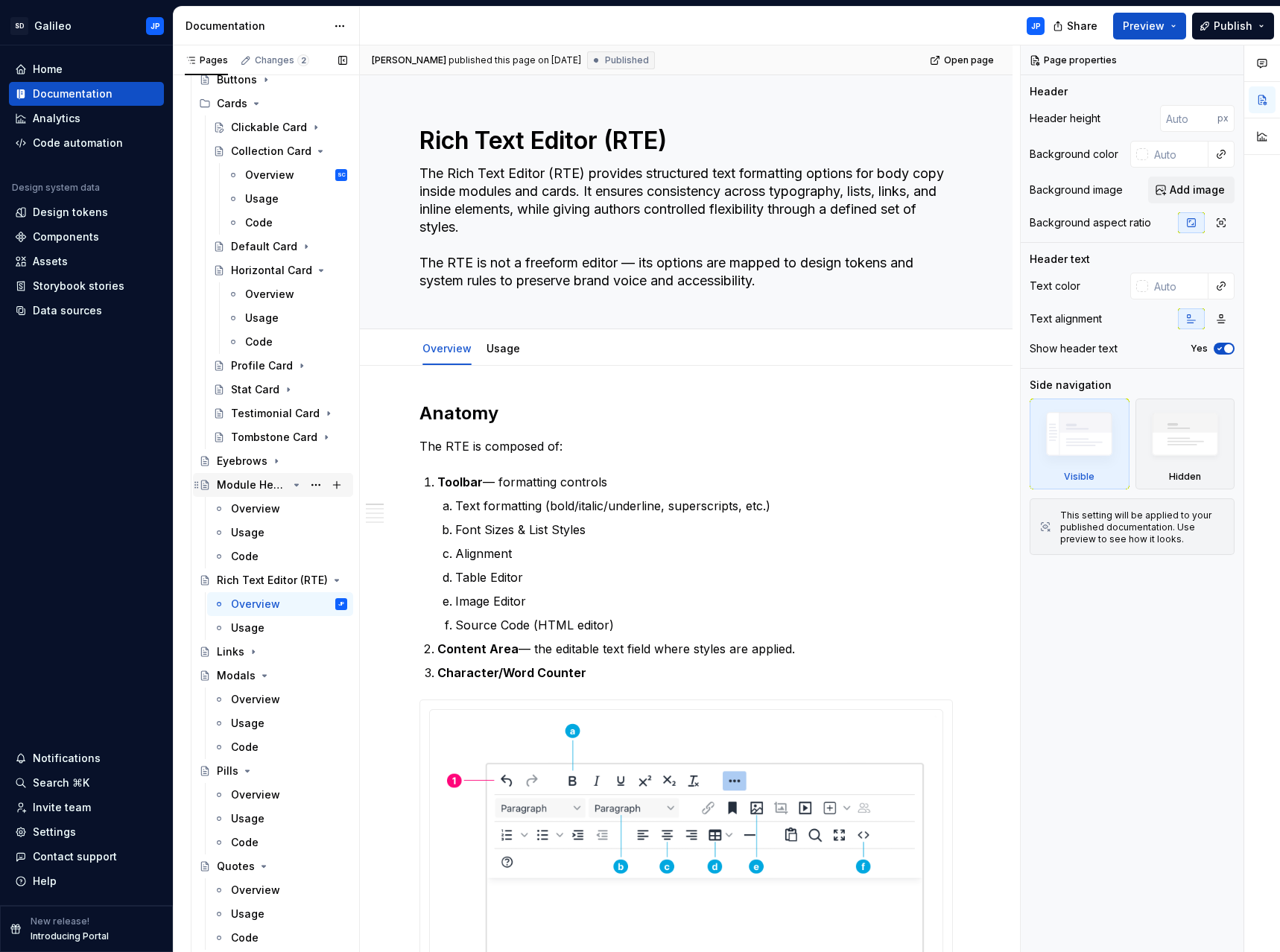
click at [258, 483] on div "Module Header" at bounding box center [252, 485] width 71 height 15
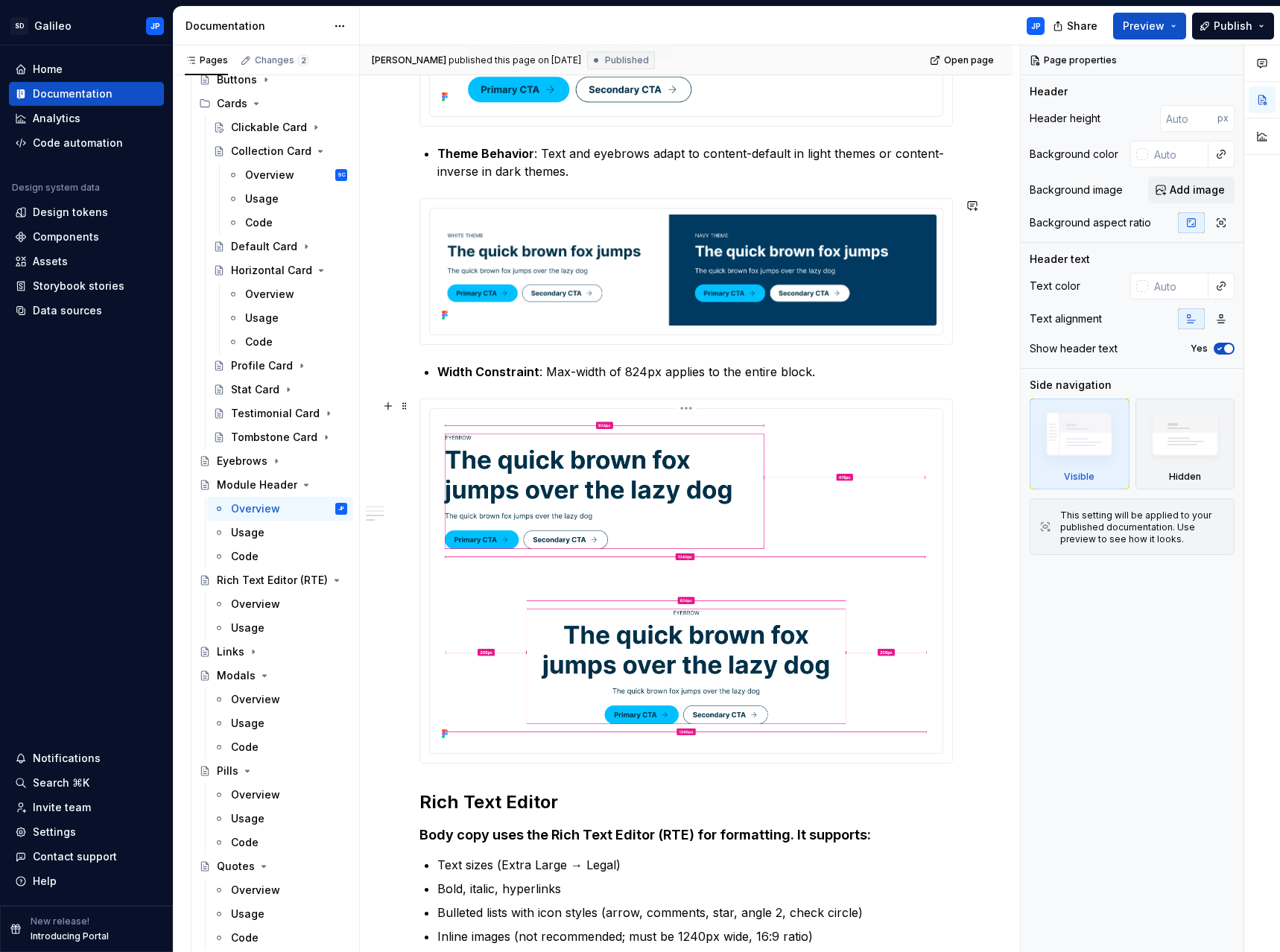
scroll to position [1639, 0]
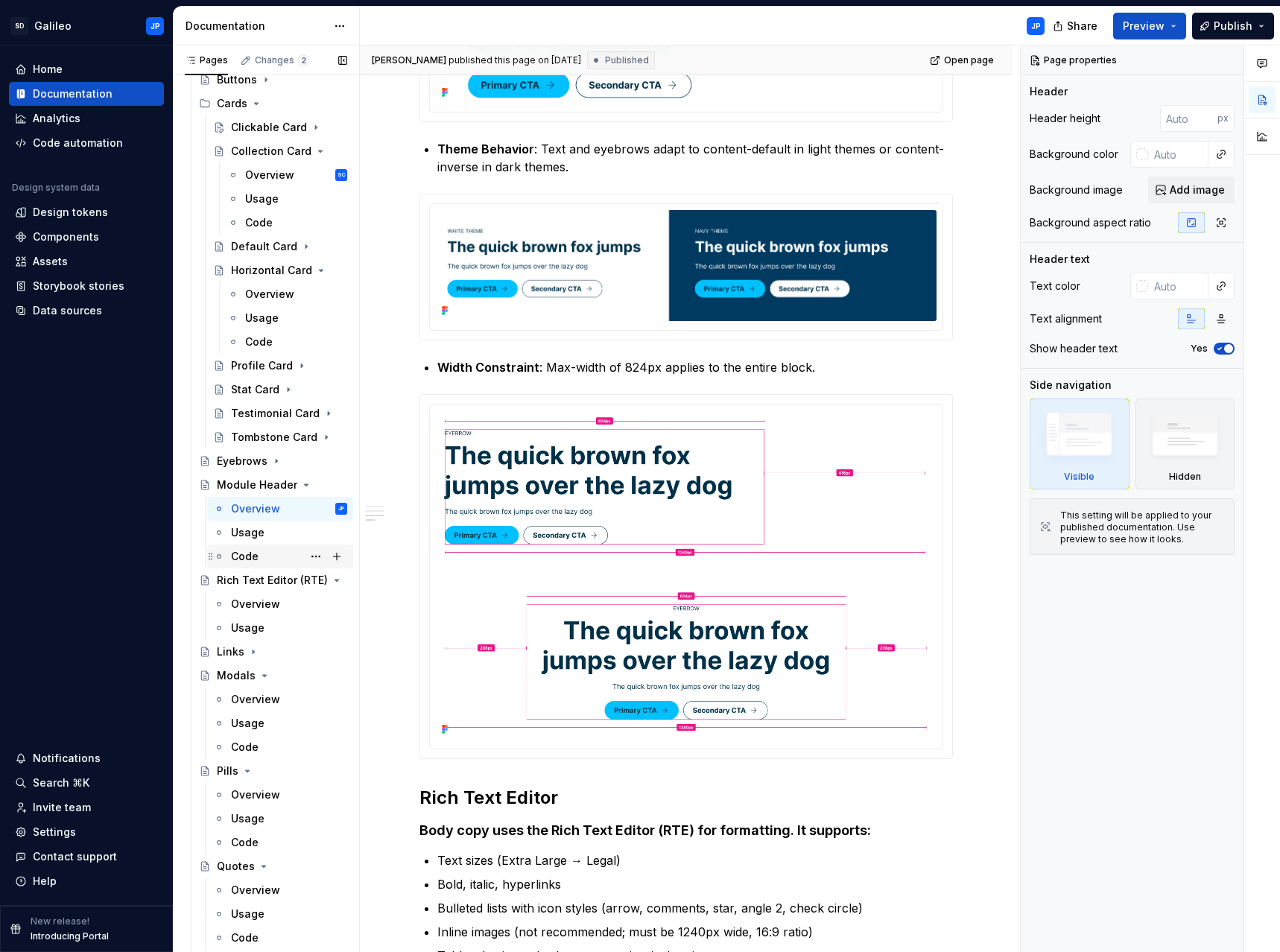
click at [254, 558] on div "Code" at bounding box center [244, 557] width 28 height 15
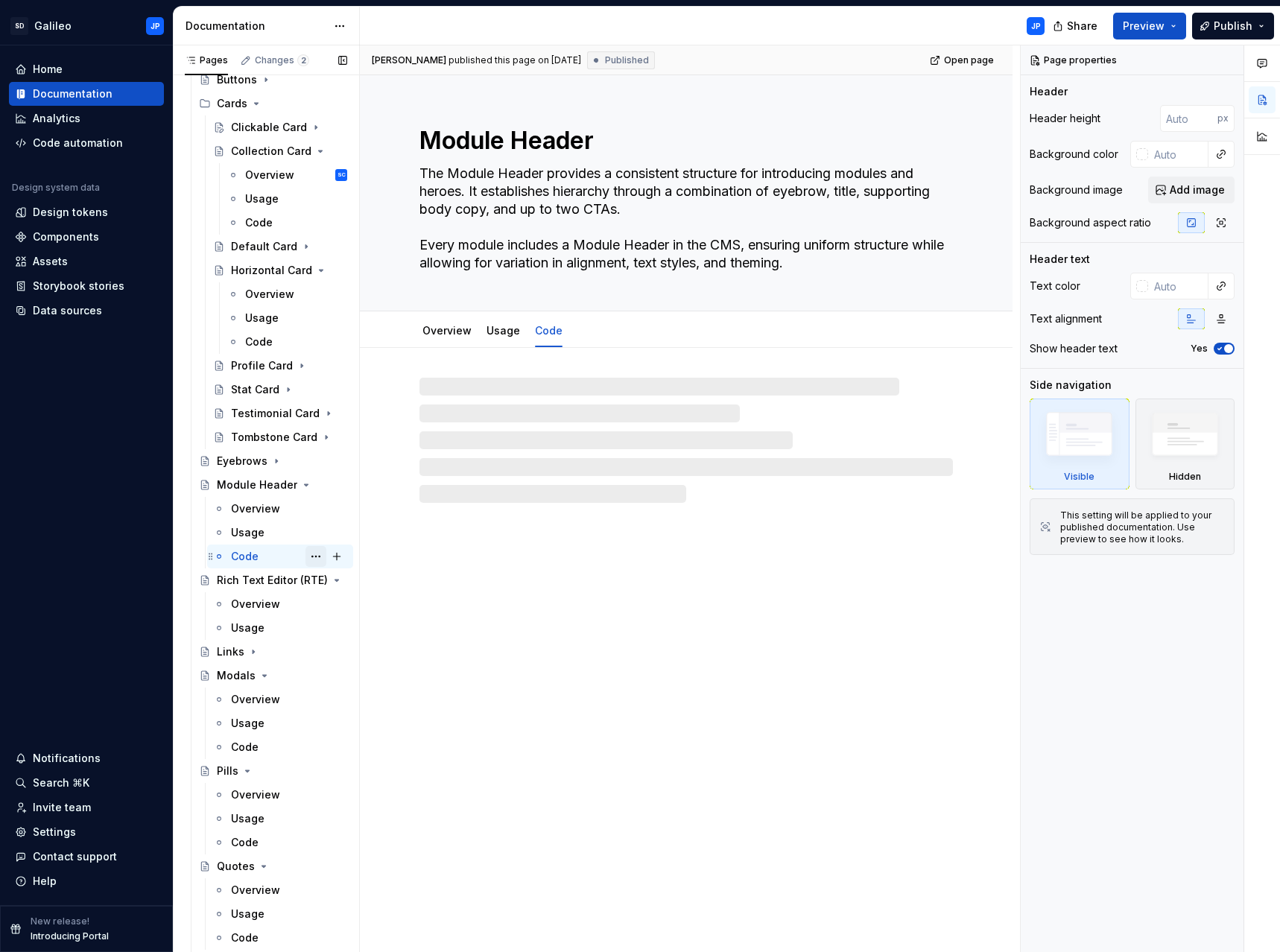
click at [307, 557] on button "Page tree" at bounding box center [316, 557] width 21 height 21
click at [353, 719] on div "Delete tab" at bounding box center [398, 722] width 146 height 15
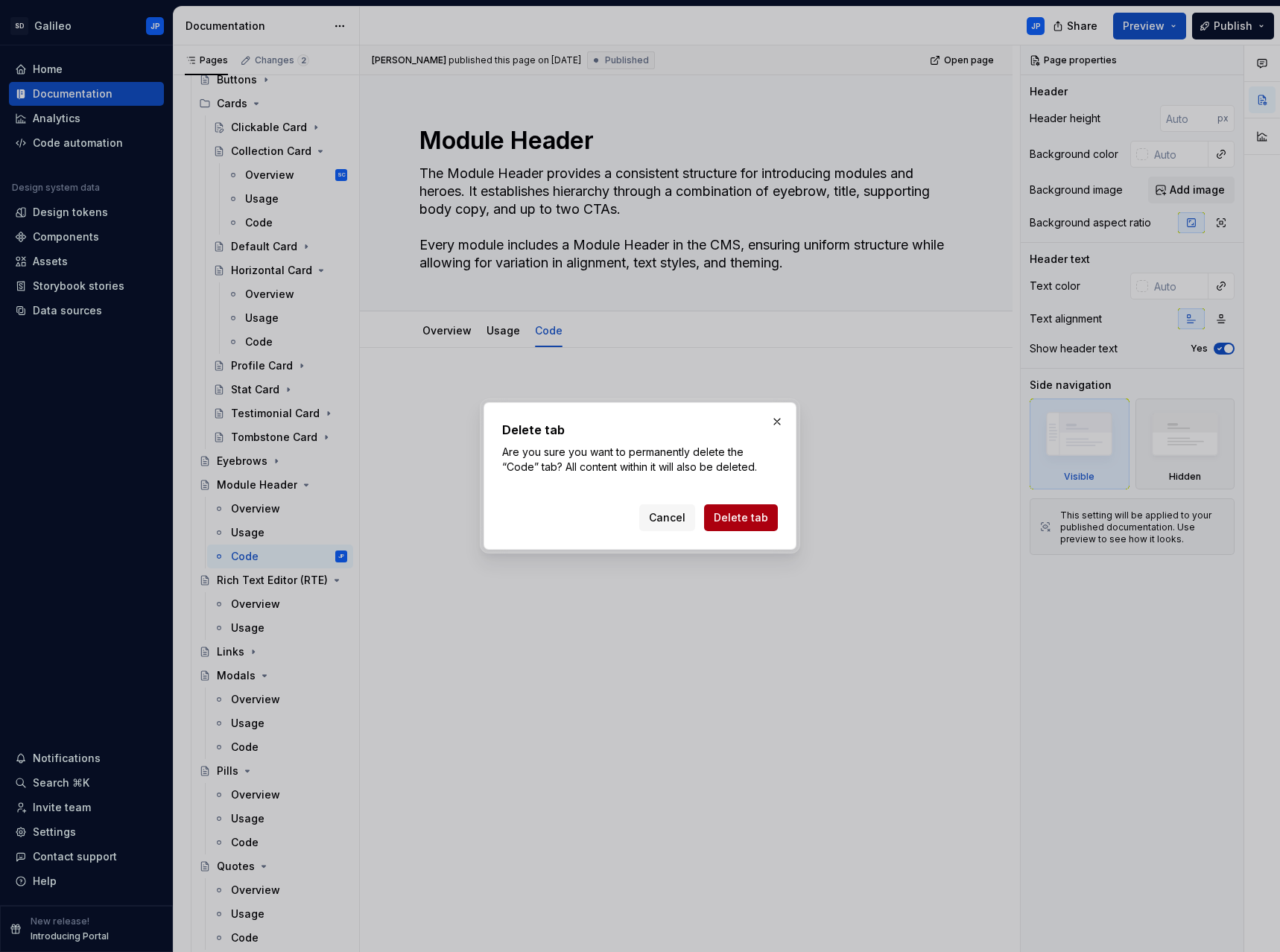
click at [747, 514] on span "Delete tab" at bounding box center [741, 518] width 54 height 15
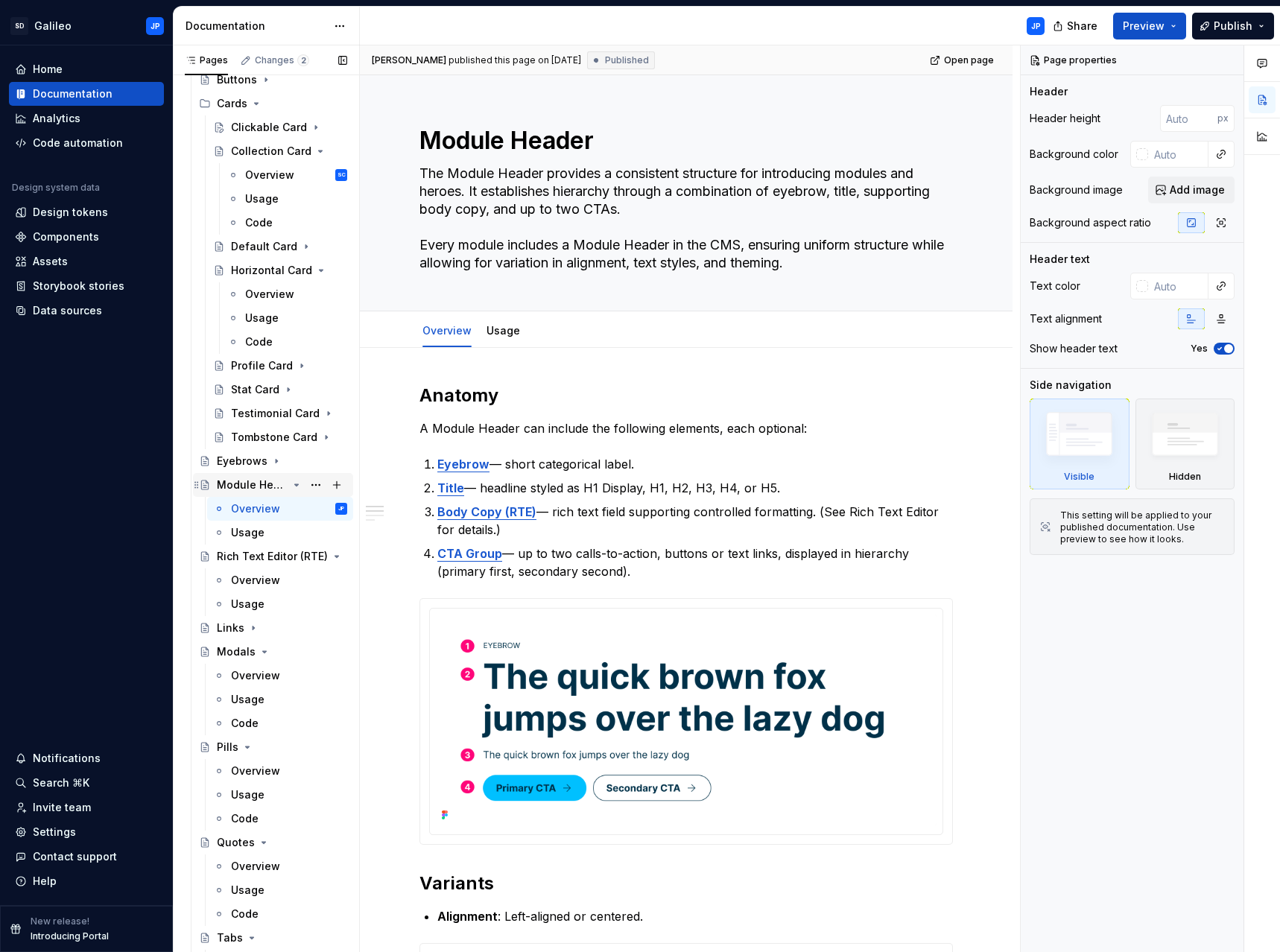
click at [267, 485] on div "Module Header" at bounding box center [252, 485] width 71 height 15
click at [1245, 28] on span "Publish" at bounding box center [1233, 26] width 39 height 15
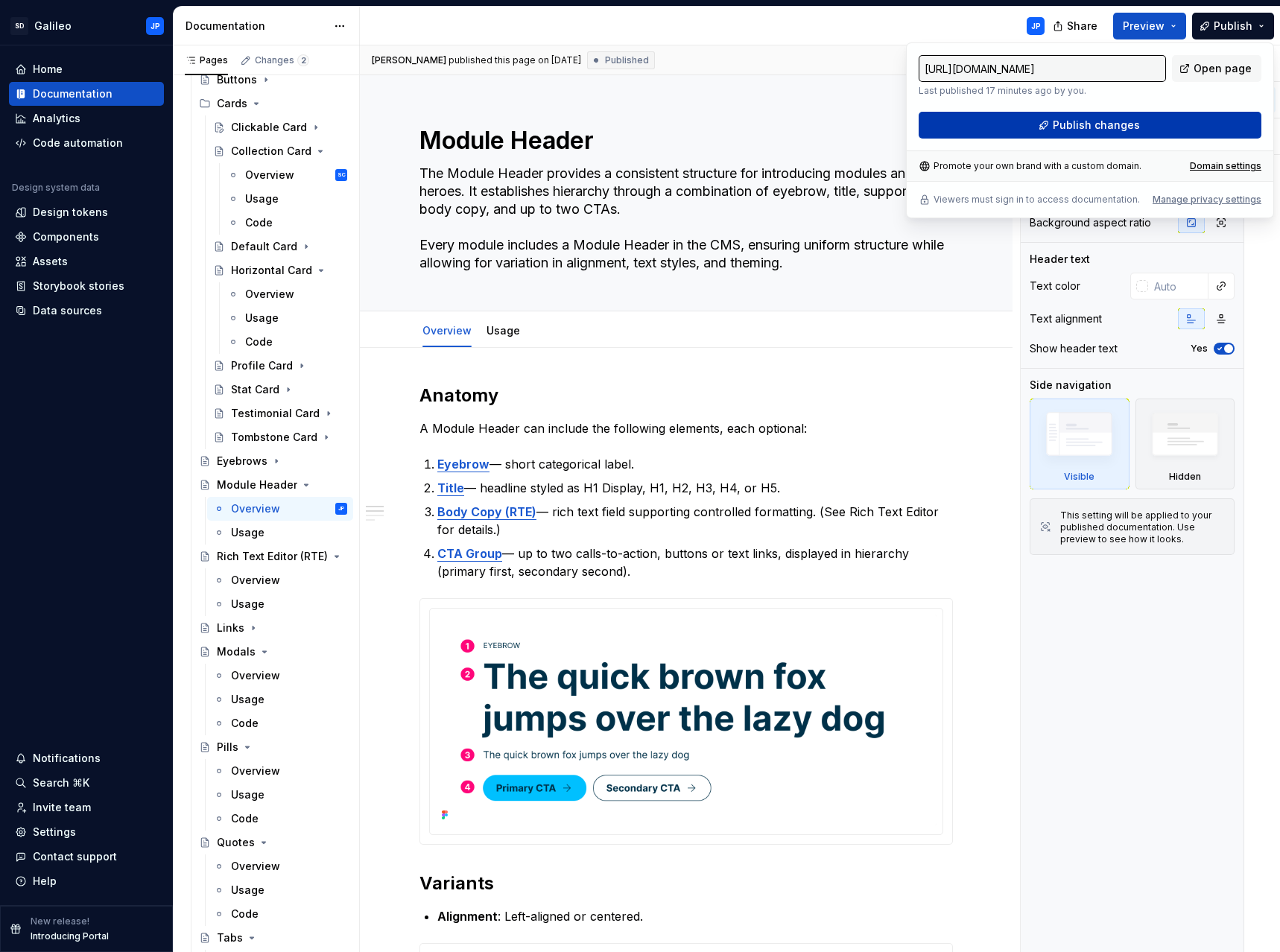
click at [1097, 127] on span "Publish changes" at bounding box center [1096, 125] width 87 height 15
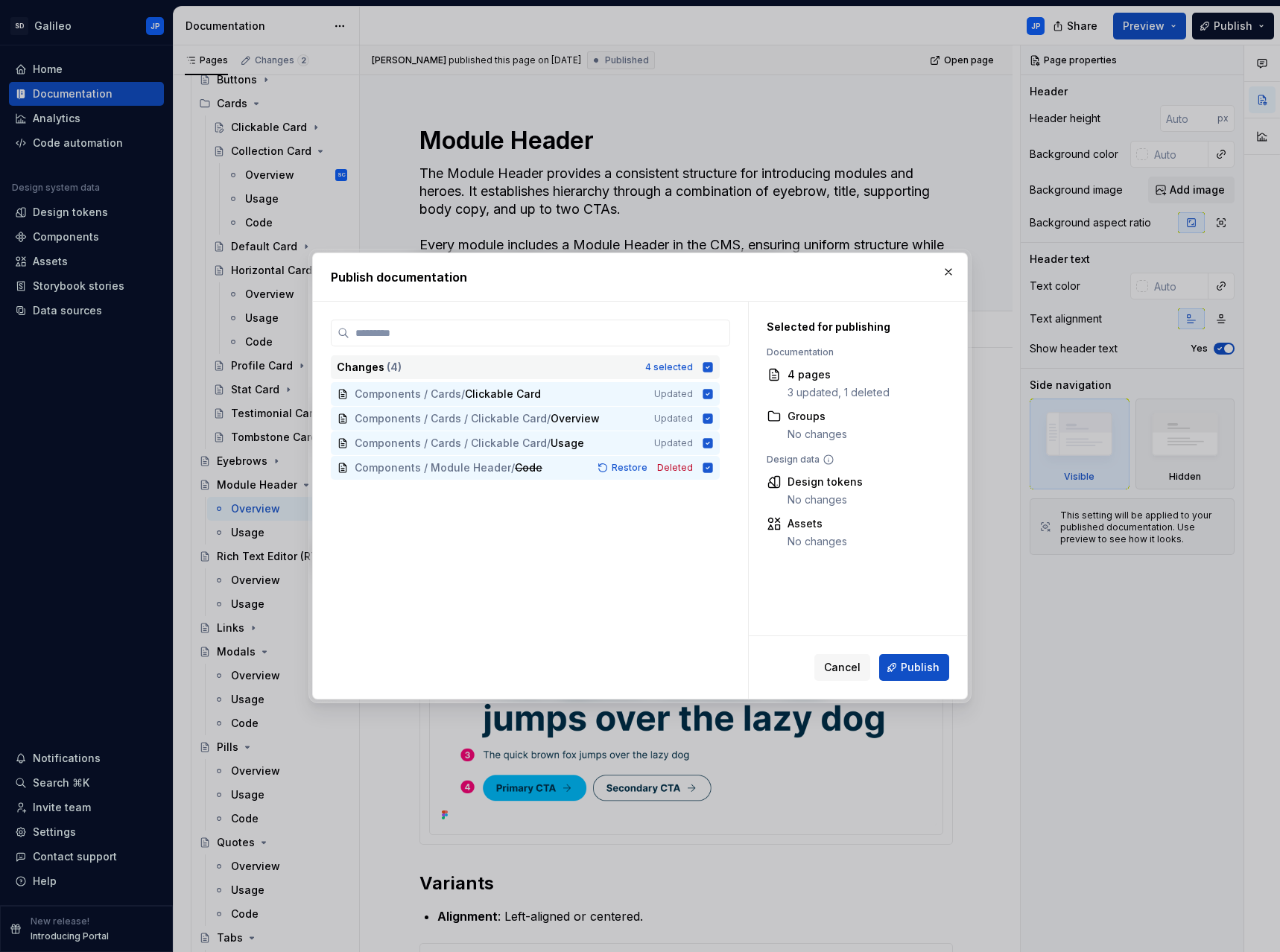
click at [711, 368] on icon at bounding box center [708, 367] width 10 height 10
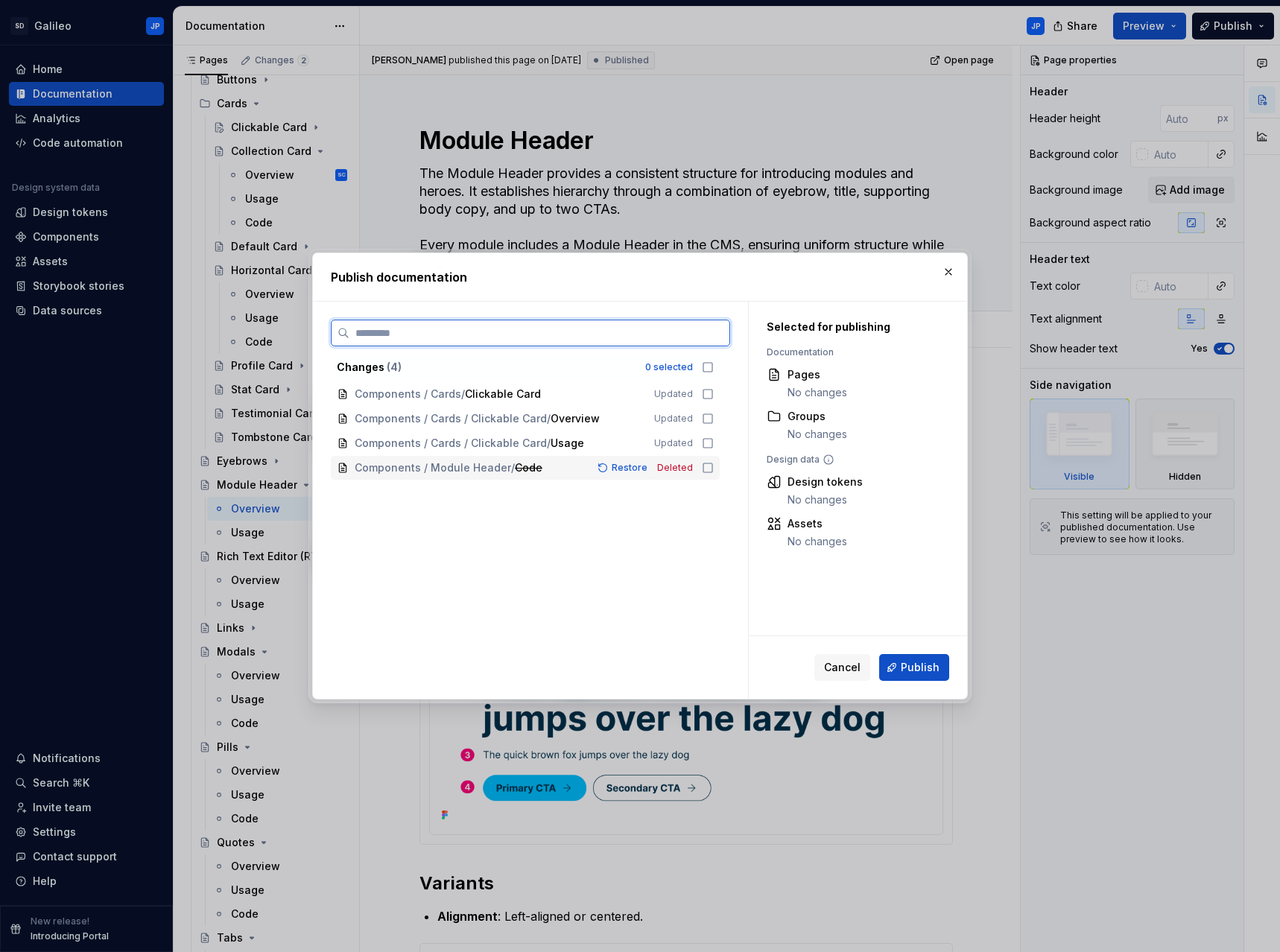
click at [707, 470] on icon at bounding box center [707, 467] width 12 height 12
click at [921, 668] on span "Publish" at bounding box center [920, 668] width 39 height 15
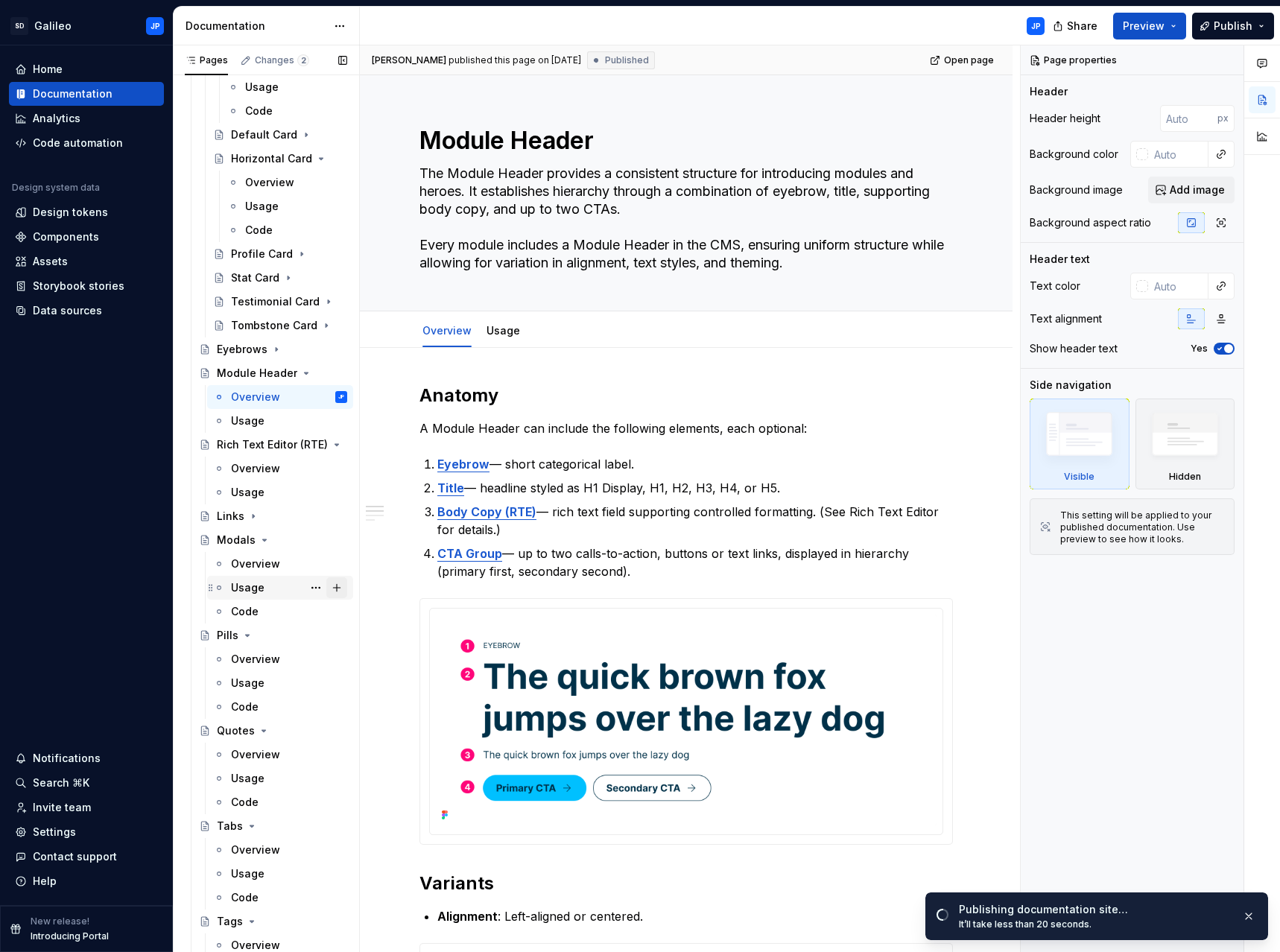
scroll to position [711, 0]
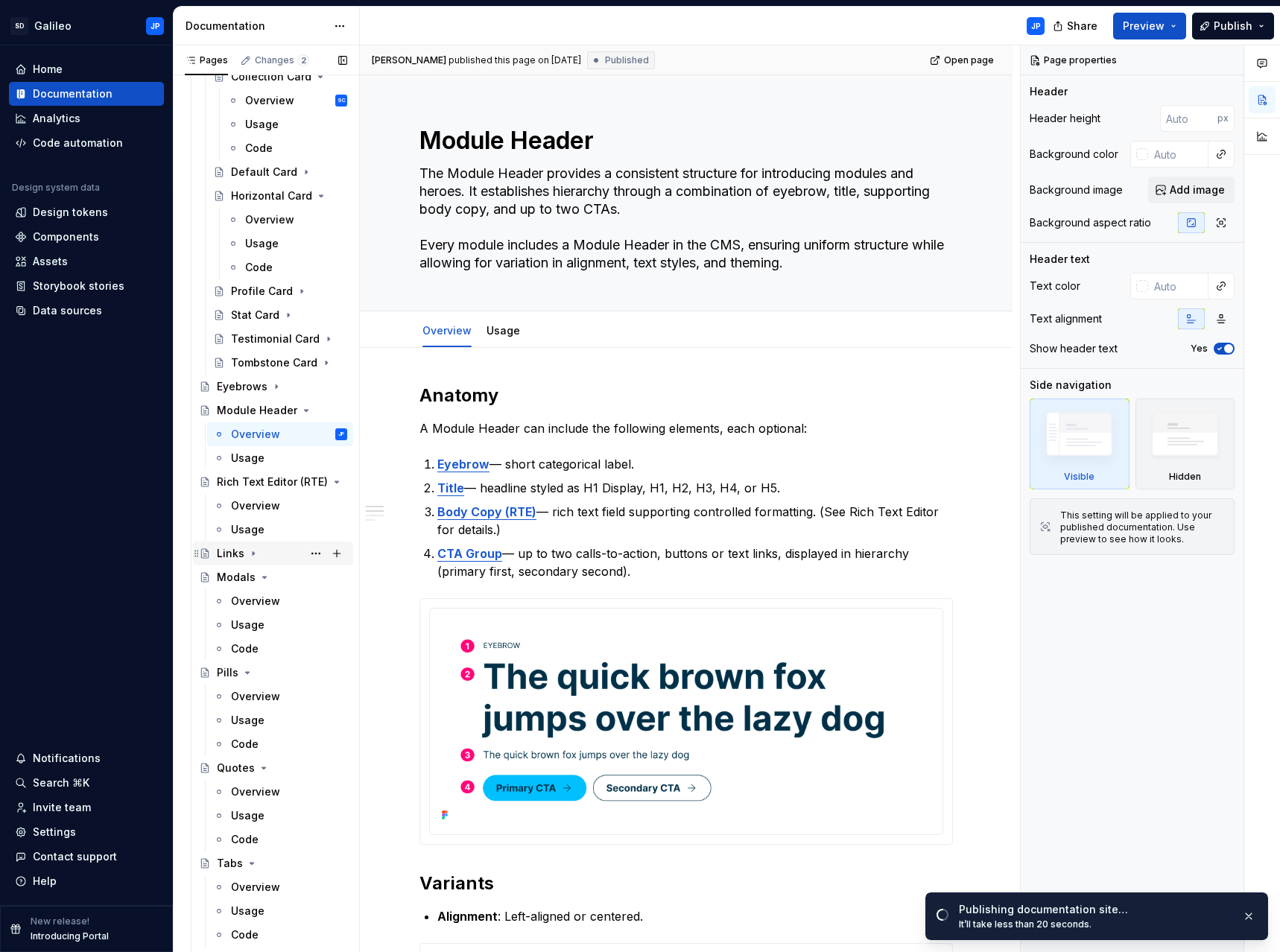
click at [254, 553] on icon "Page tree" at bounding box center [253, 553] width 12 height 12
click at [264, 578] on div "Overview" at bounding box center [256, 577] width 50 height 15
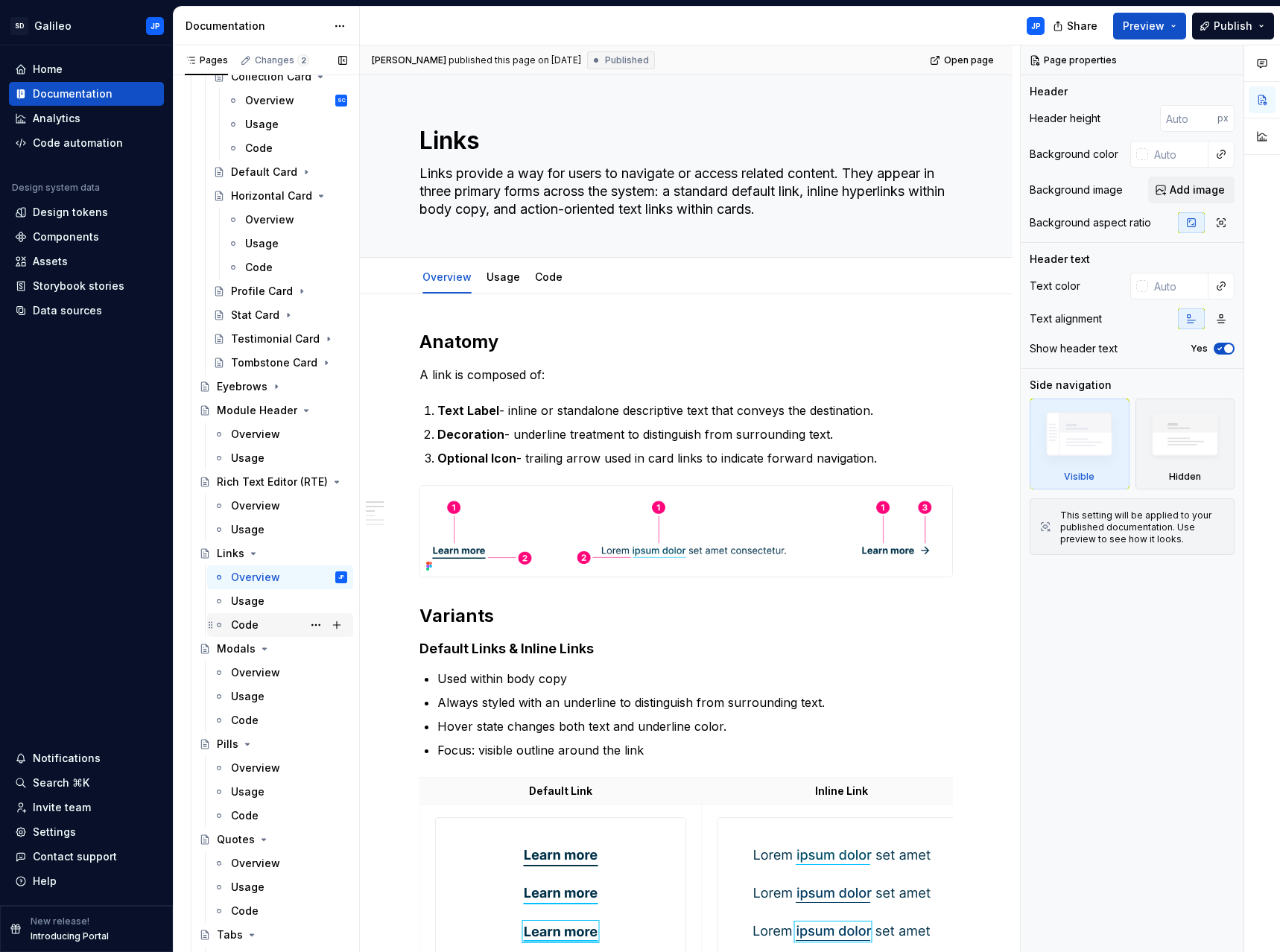
click at [259, 625] on div "Code" at bounding box center [289, 625] width 117 height 21
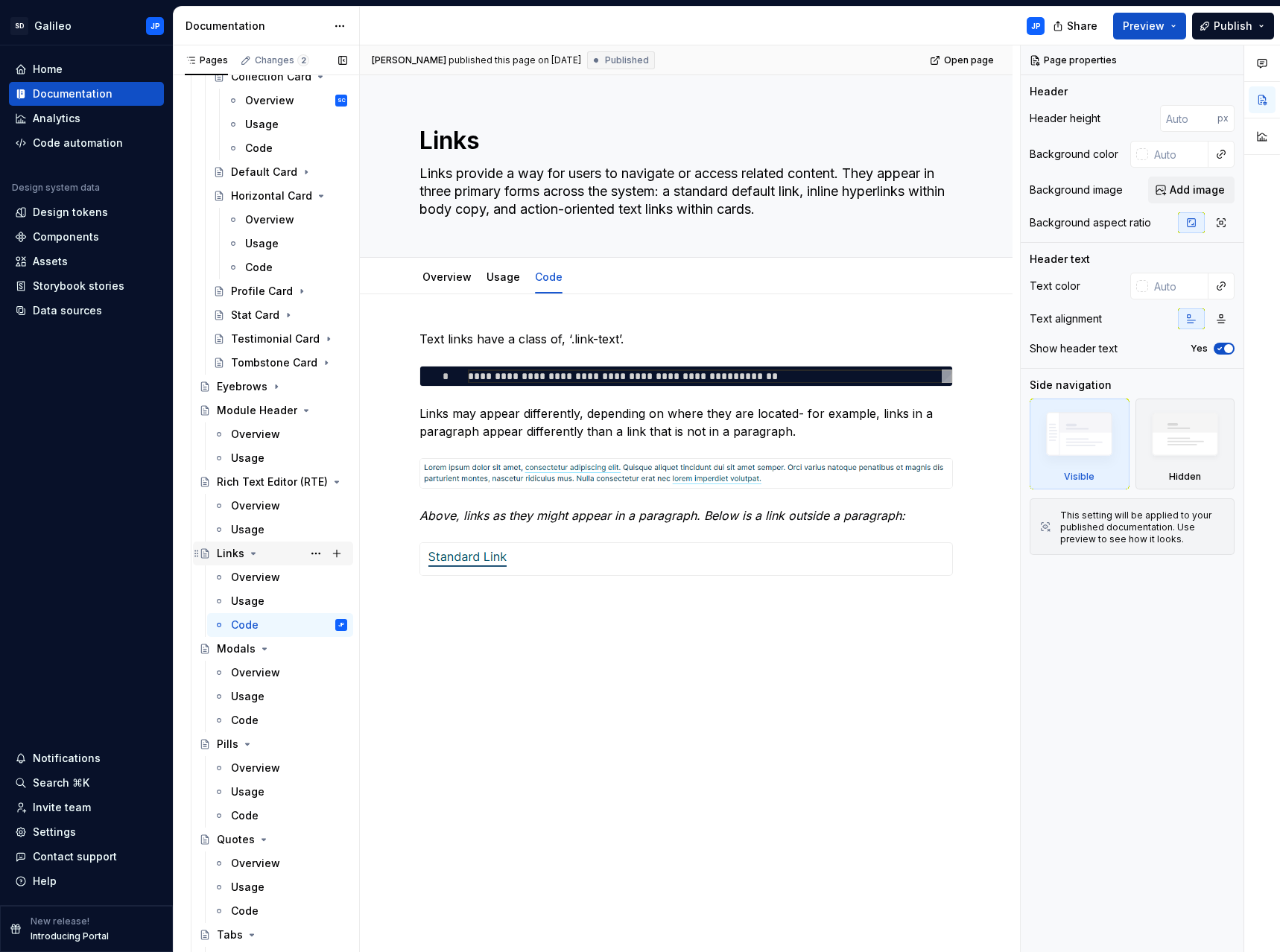
click at [252, 554] on icon "Page tree" at bounding box center [253, 553] width 4 height 2
click at [291, 482] on icon "Page tree" at bounding box center [296, 482] width 12 height 12
click at [292, 411] on icon "Page tree" at bounding box center [296, 411] width 12 height 12
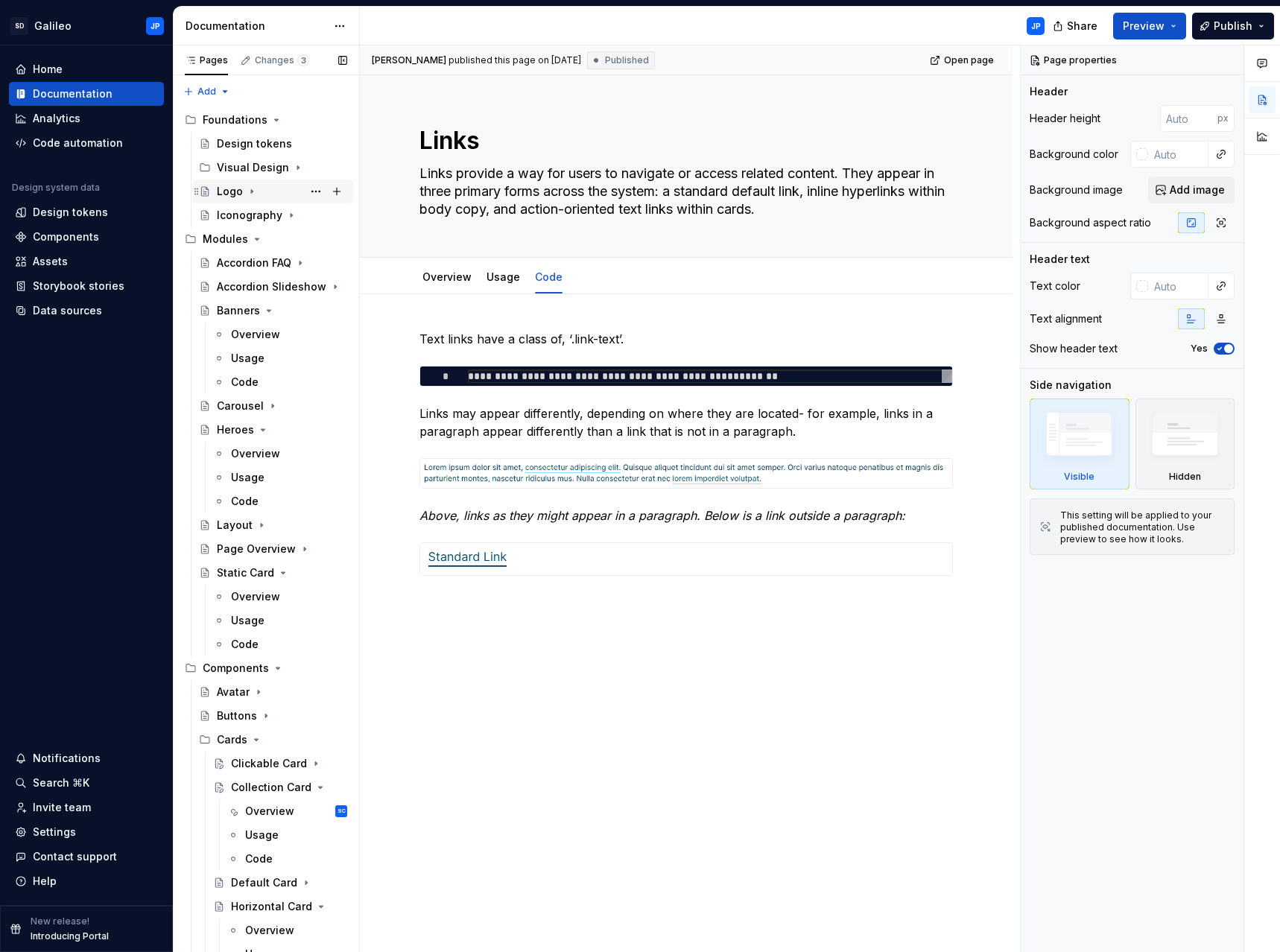
click at [252, 192] on icon "Page tree" at bounding box center [252, 192] width 2 height 4
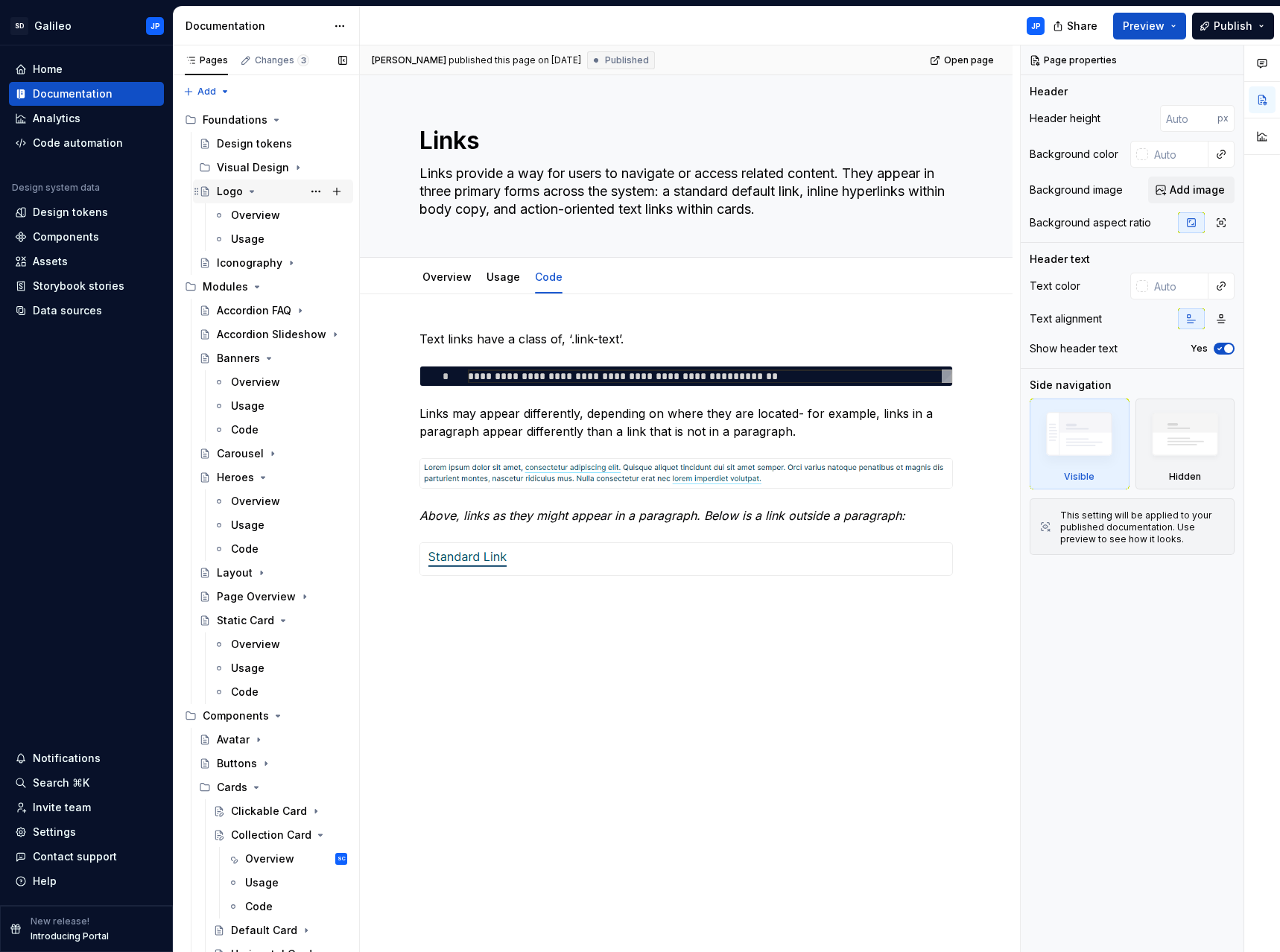
click at [252, 192] on icon "Page tree" at bounding box center [252, 192] width 4 height 2
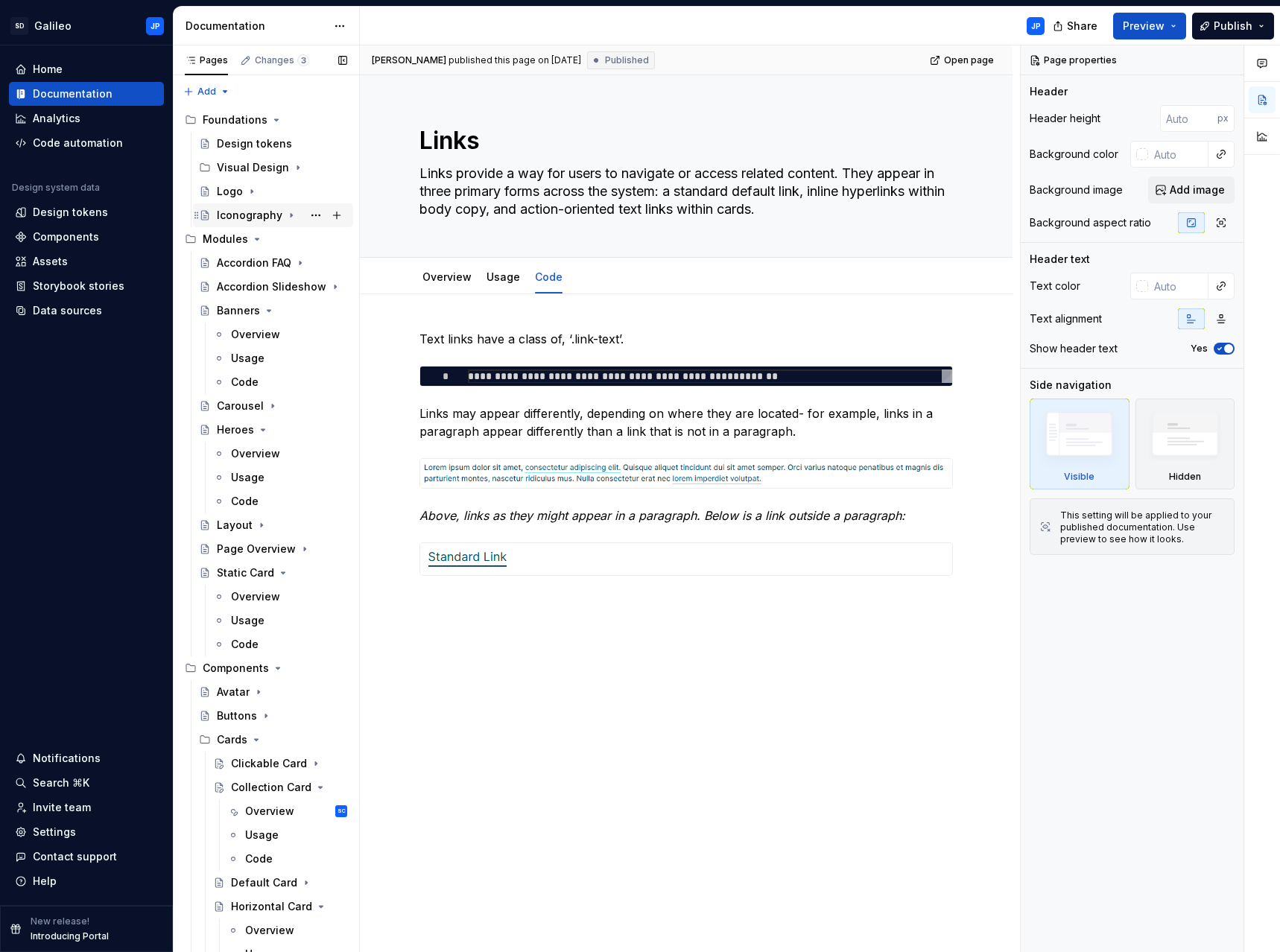
click at [291, 212] on icon "Page tree" at bounding box center [291, 215] width 12 height 12
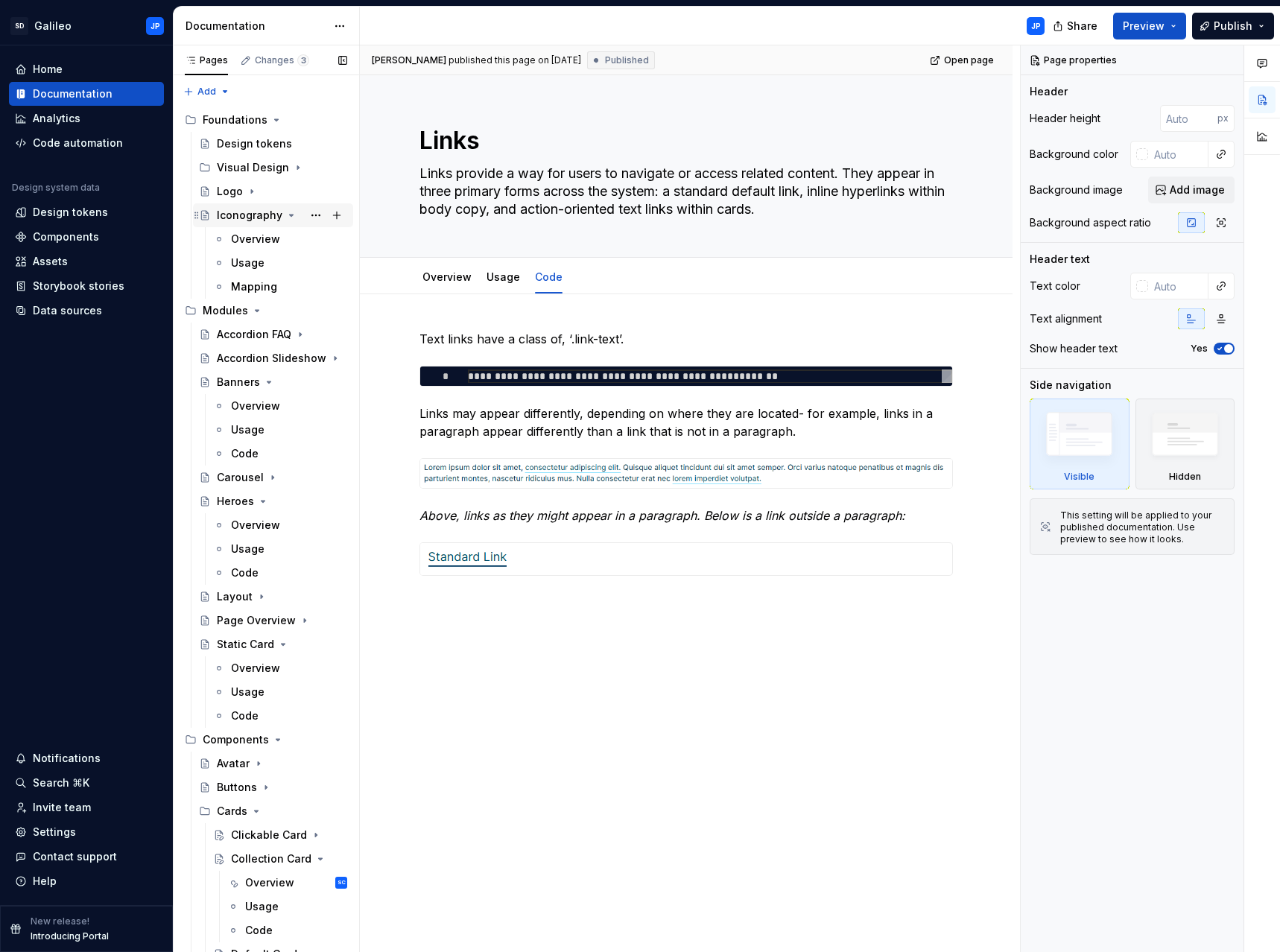
click at [290, 213] on icon "Page tree" at bounding box center [291, 215] width 12 height 12
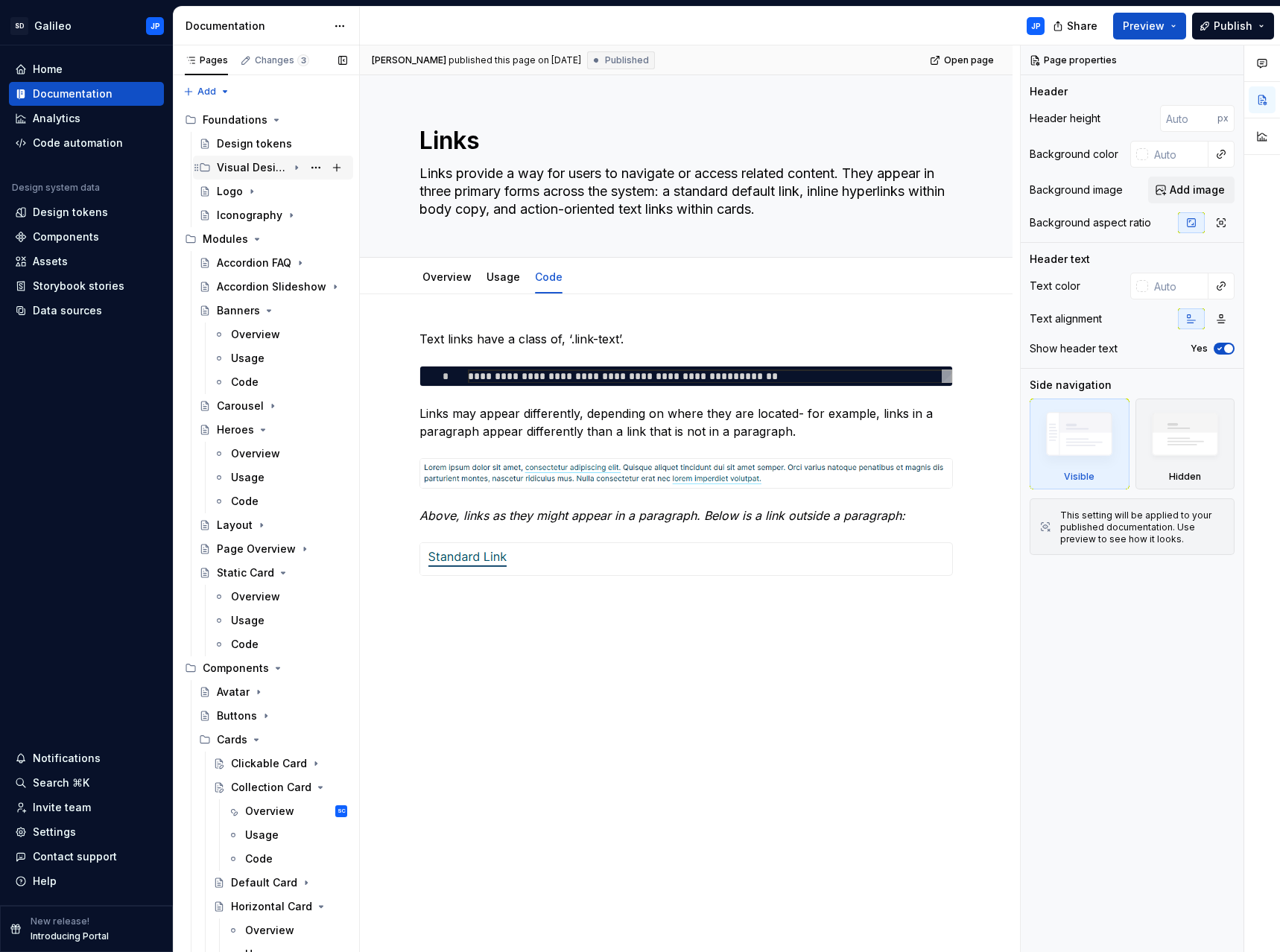
click at [295, 169] on icon "Page tree" at bounding box center [296, 168] width 2 height 4
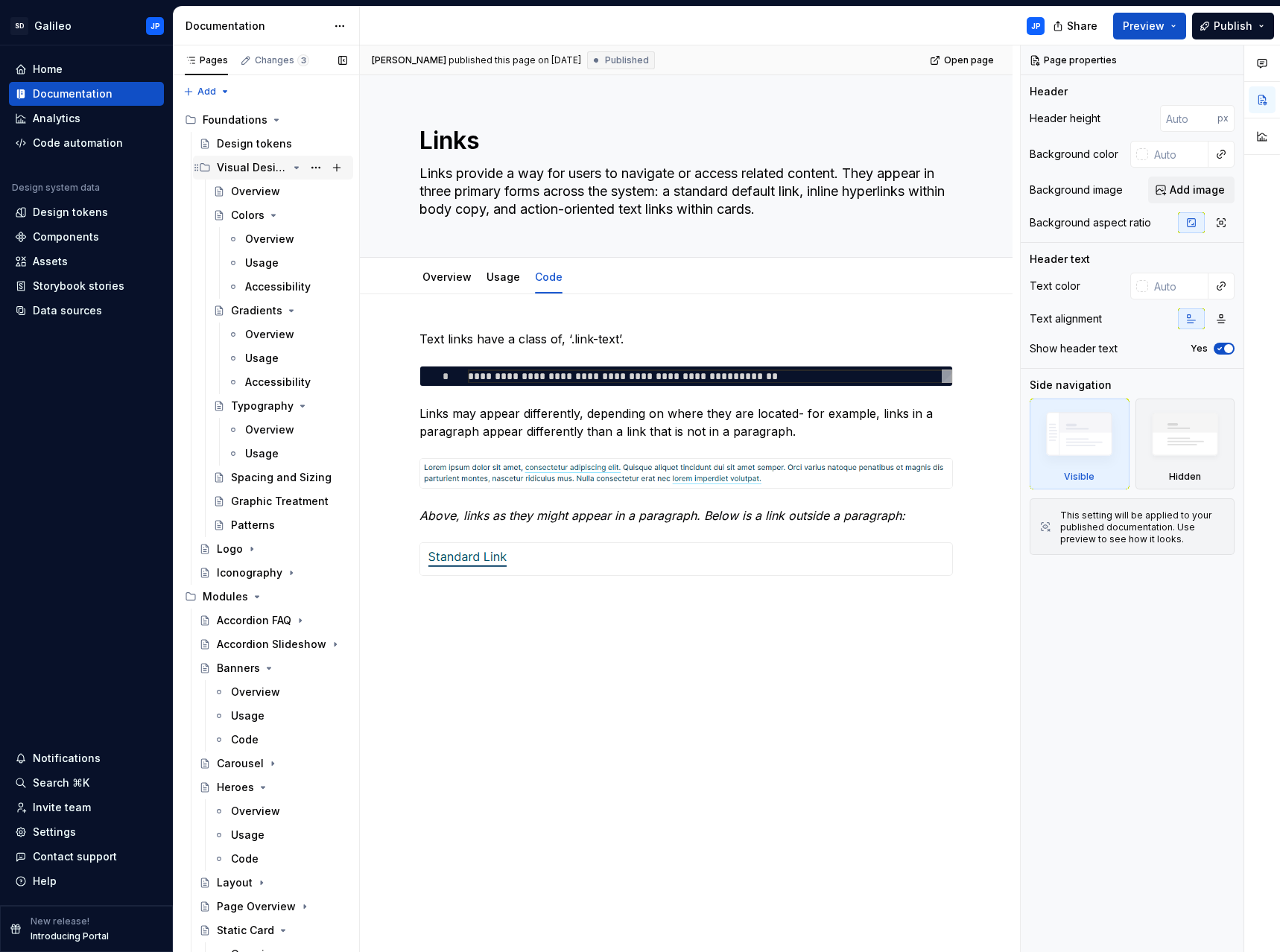
click at [295, 169] on icon "Page tree" at bounding box center [296, 168] width 4 height 2
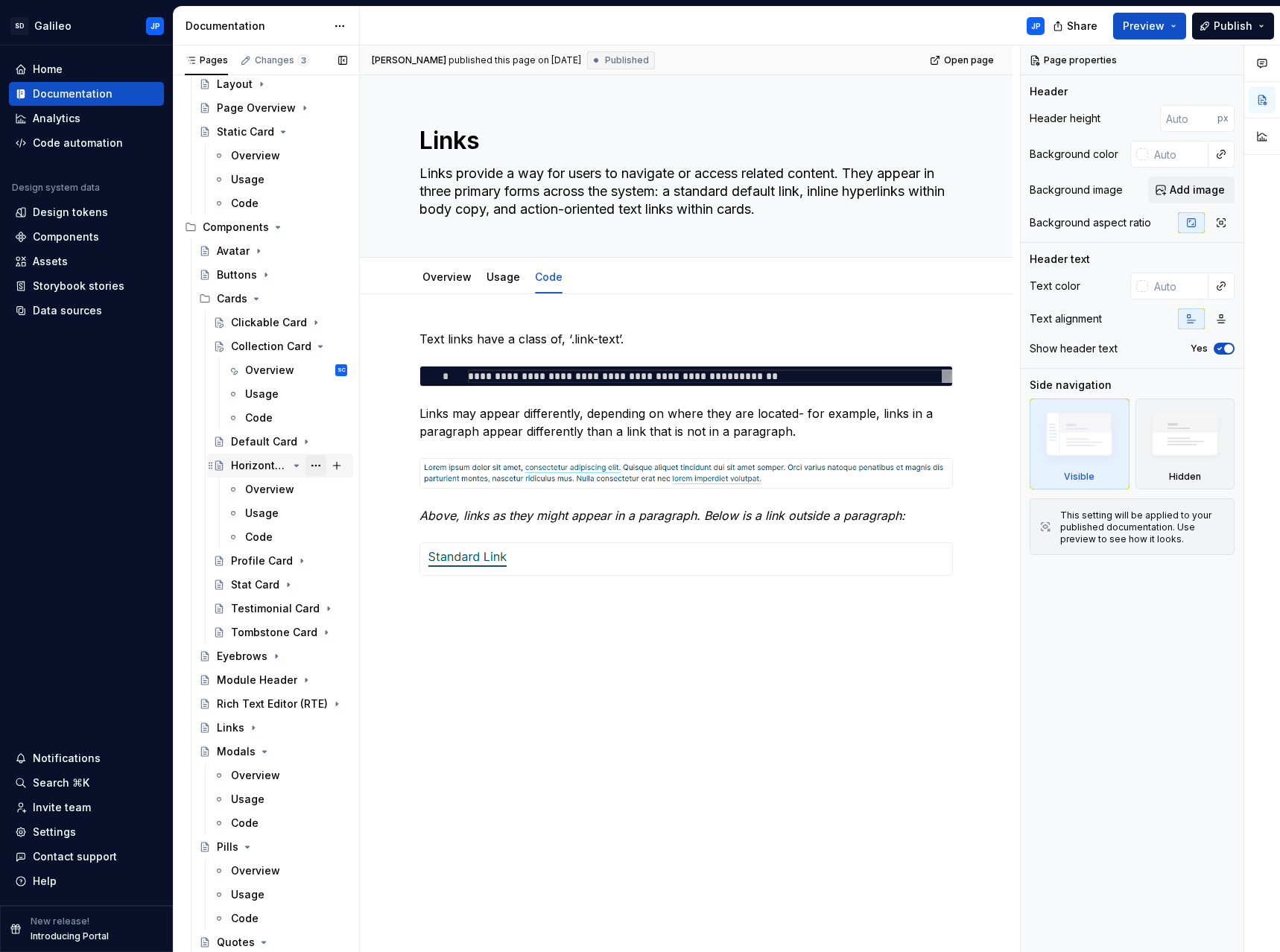
scroll to position [447, 0]
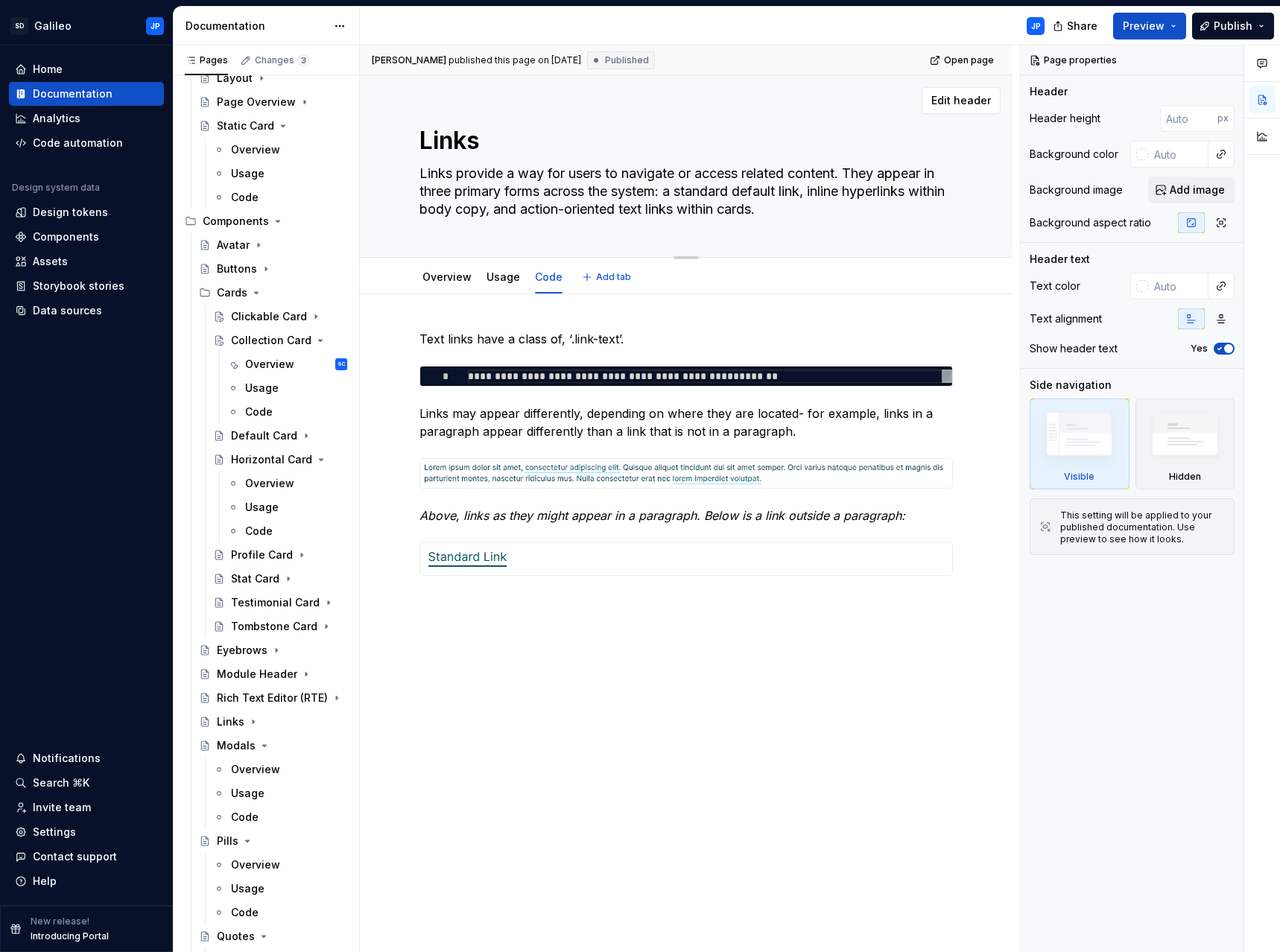
click at [493, 239] on div "Links Links provide a way for users to navigate or access related content. They…" at bounding box center [686, 166] width 533 height 182
type textarea "*"
